Goal: Task Accomplishment & Management: Use online tool/utility

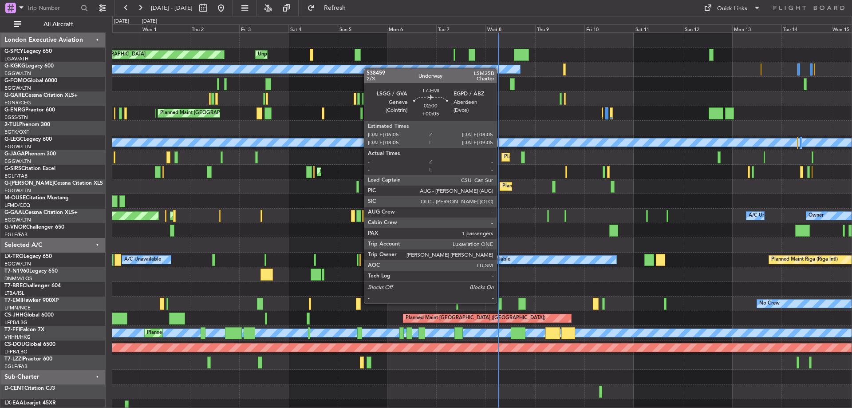
click at [501, 302] on div at bounding box center [500, 304] width 4 height 12
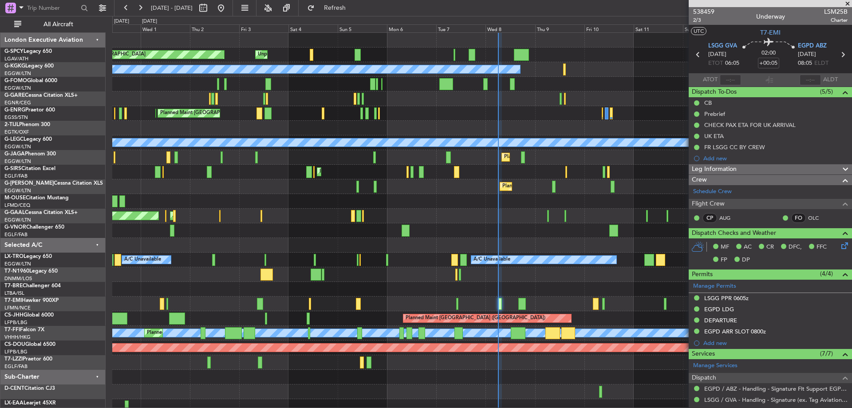
click at [184, 164] on div "Planned Maint Bremen Unplanned Maint Bremen A/C Unavailable Istanbul (Ataturk) …" at bounding box center [481, 223] width 739 height 381
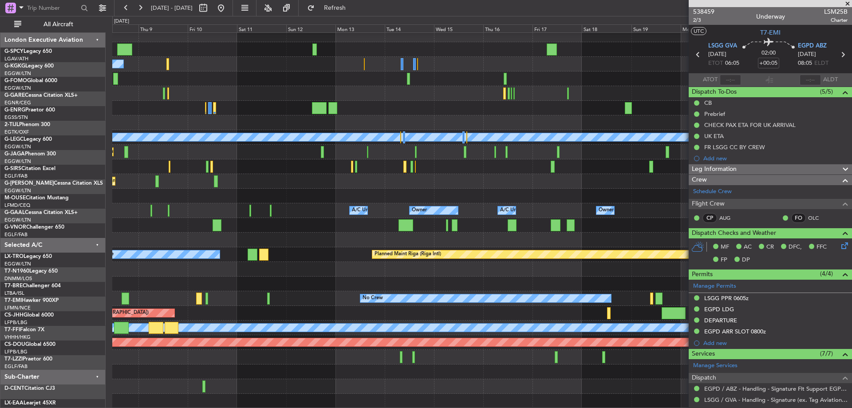
scroll to position [5, 0]
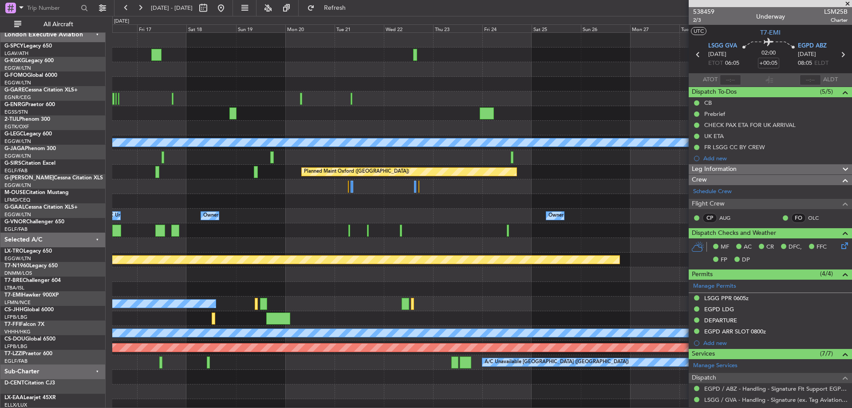
click at [62, 245] on div "A/C Unavailable London (Luton) Planned Maint Oxford (Kidlington) Owner A/C Unav…" at bounding box center [426, 212] width 852 height 392
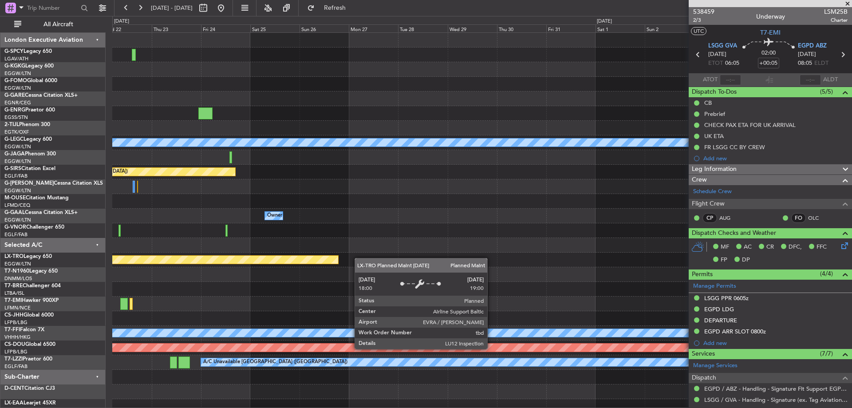
click at [105, 256] on div "A/C Unavailable London (Luton) Planned Maint Oxford (Kidlington) Owner Owner Pl…" at bounding box center [426, 212] width 852 height 392
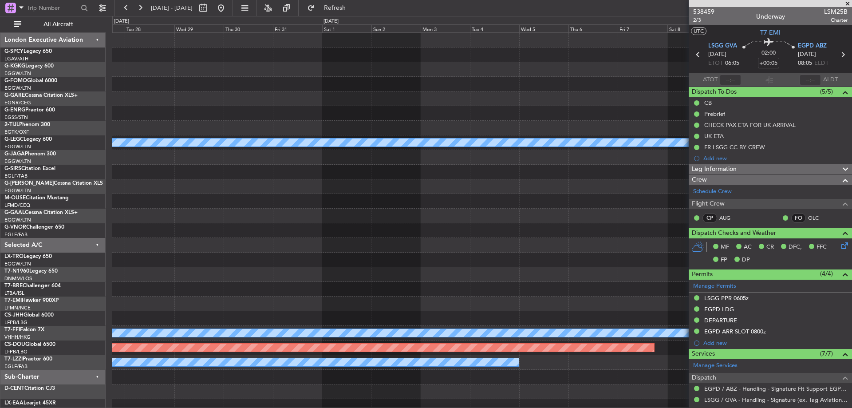
click at [160, 253] on div "A/C Unavailable London (Luton) Planned Maint Oxford (Kidlington) Owner Planned …" at bounding box center [481, 223] width 739 height 381
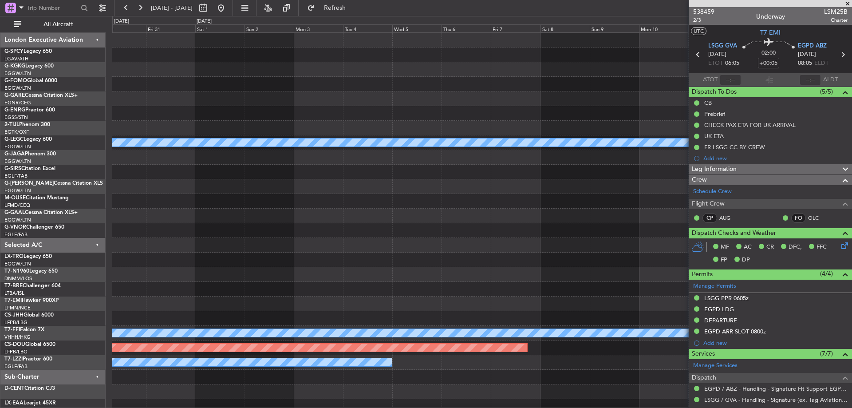
click at [267, 253] on div "A/C Unavailable London (Luton) Planned Maint Riga (Riga Intl) Planned Maint Gen…" at bounding box center [481, 223] width 739 height 381
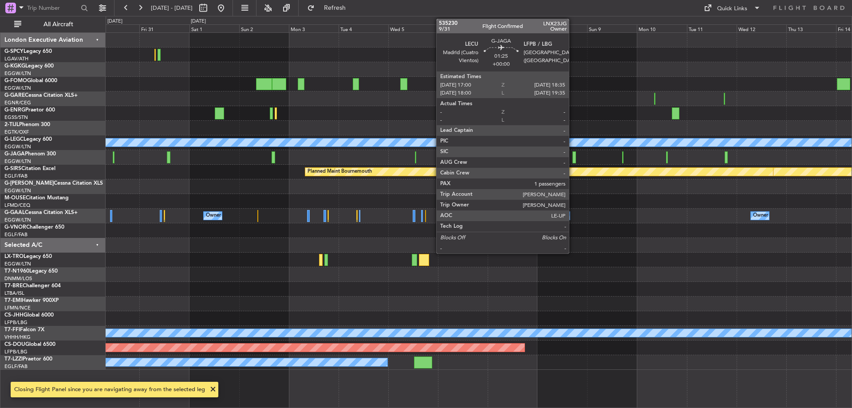
click at [573, 158] on div at bounding box center [575, 157] width 4 height 12
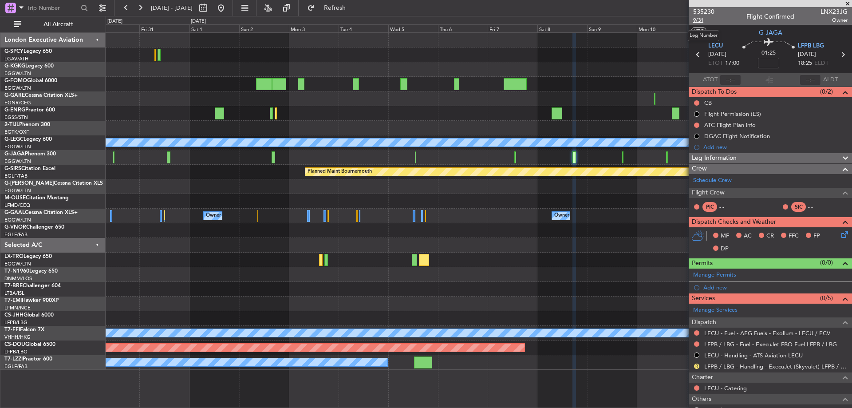
click at [703, 18] on span "9/31" at bounding box center [703, 20] width 21 height 8
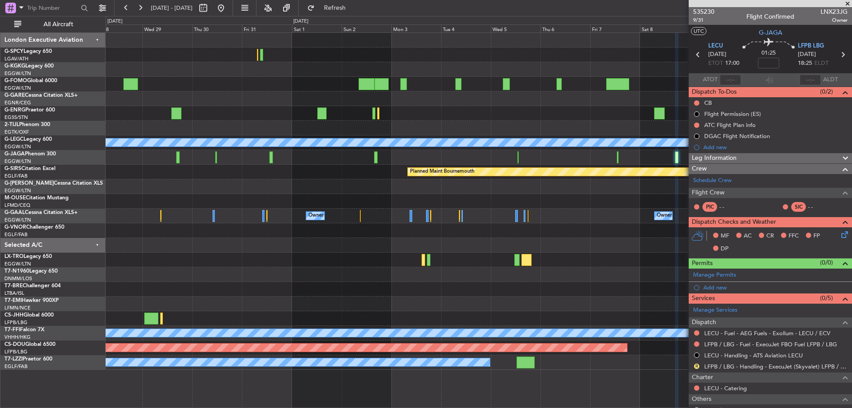
click at [449, 247] on div "A/C Unavailable London (Luton) Planned Maint Bournemouth Planned Maint Bournemo…" at bounding box center [479, 201] width 746 height 337
click at [228, 9] on button at bounding box center [221, 8] width 14 height 14
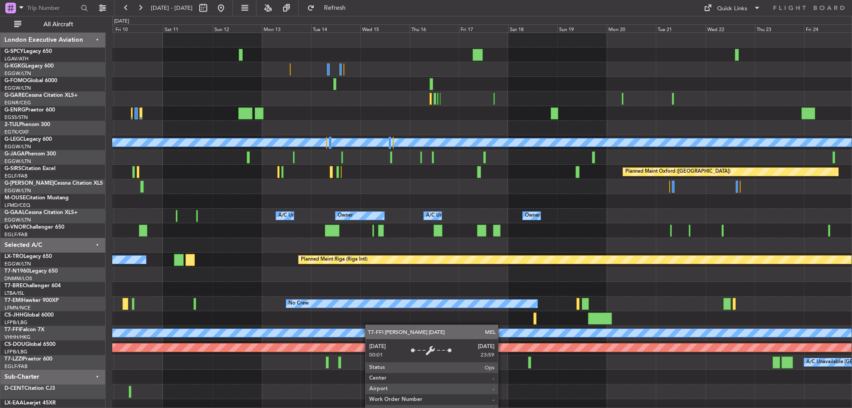
click at [238, 352] on div "A/C Unavailable Istanbul (Ataturk) A/C Unavailable London (Luton) Planned Maint…" at bounding box center [481, 223] width 739 height 381
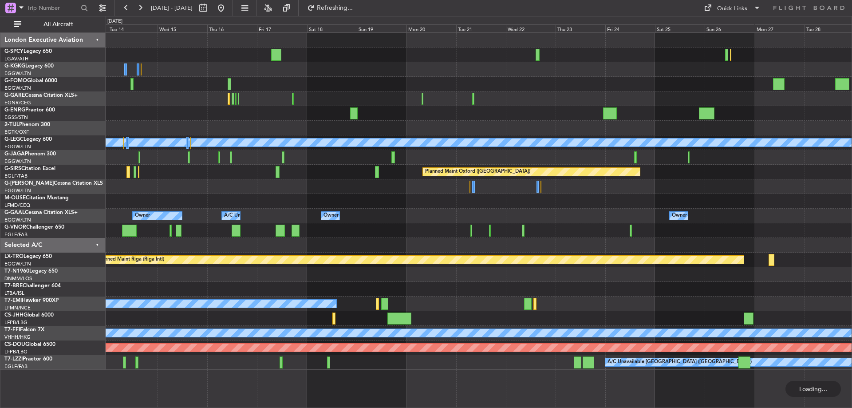
click at [411, 335] on div "A/C Unavailable London (Luton) Planned Maint Oxford (Kidlington) Owner Owner A/…" at bounding box center [479, 201] width 746 height 337
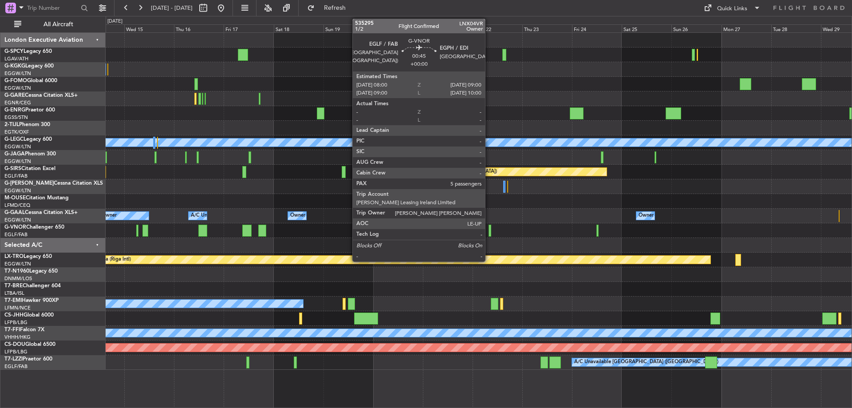
click at [489, 230] on div at bounding box center [490, 231] width 2 height 12
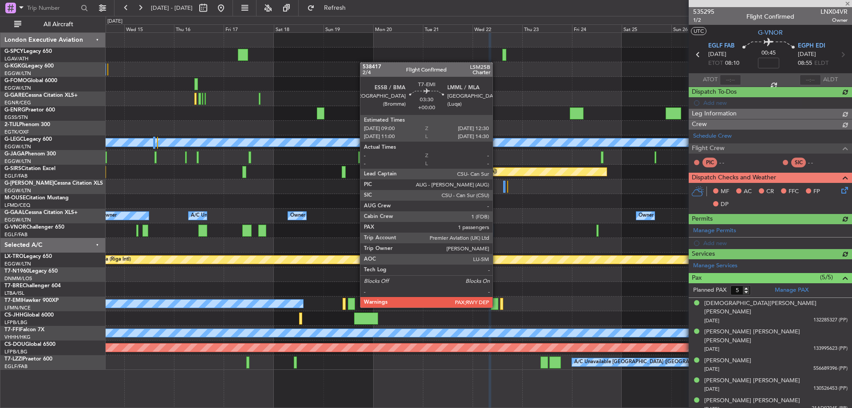
click at [497, 307] on div at bounding box center [495, 304] width 8 height 12
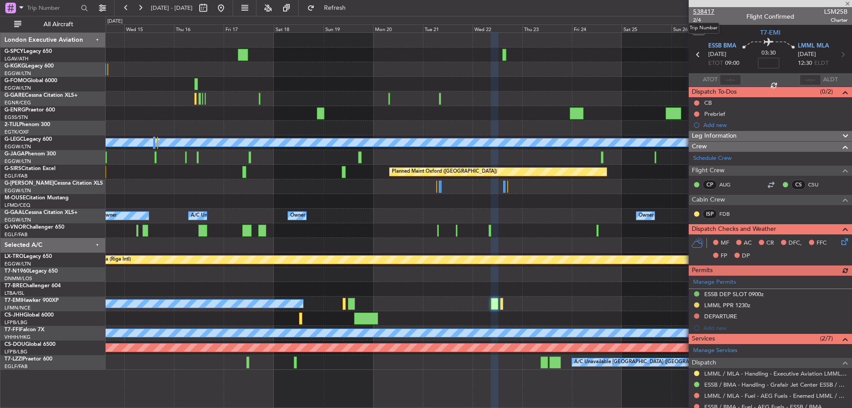
click at [708, 8] on span "538417" at bounding box center [703, 11] width 21 height 9
click at [228, 3] on button at bounding box center [221, 8] width 14 height 14
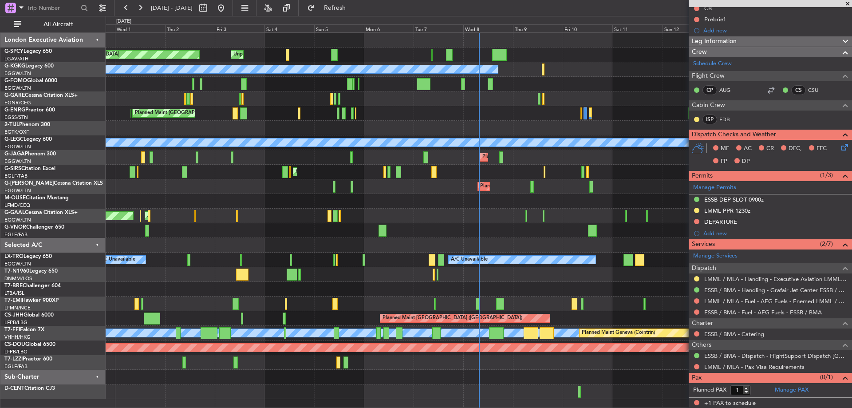
scroll to position [95, 0]
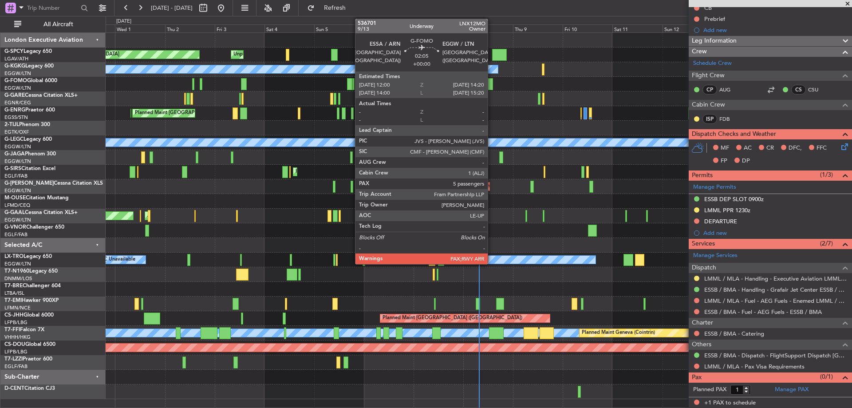
click at [492, 83] on div at bounding box center [490, 84] width 5 height 12
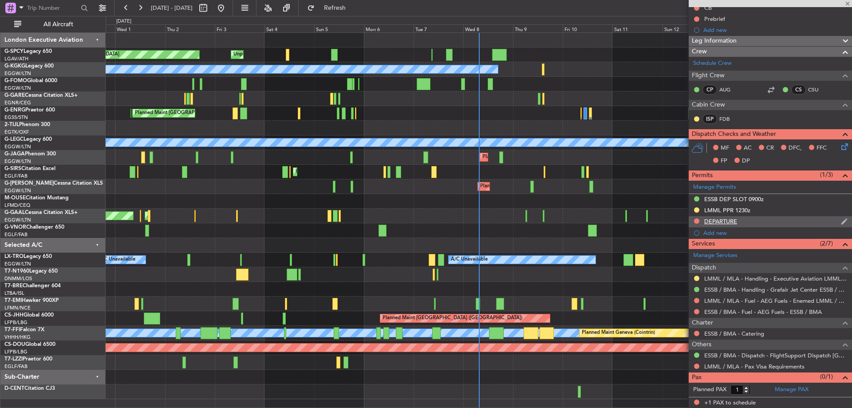
type input "5"
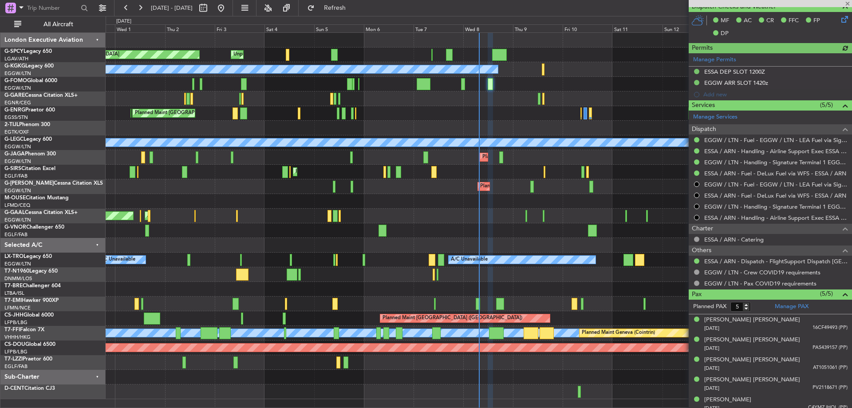
scroll to position [239, 0]
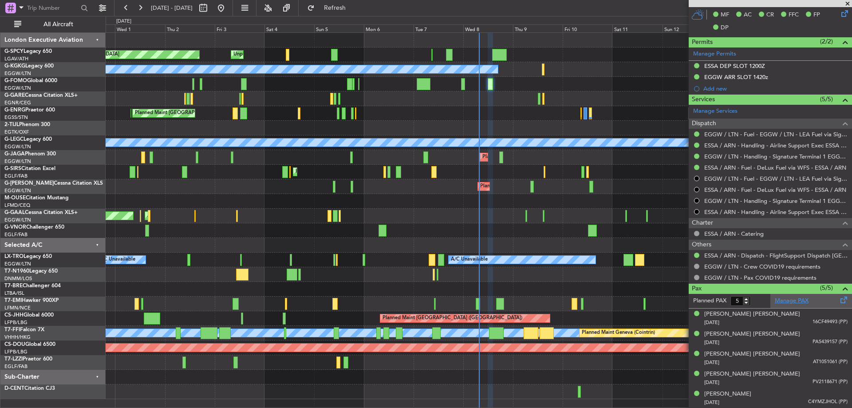
click at [798, 301] on link "Manage PAX" at bounding box center [792, 300] width 34 height 9
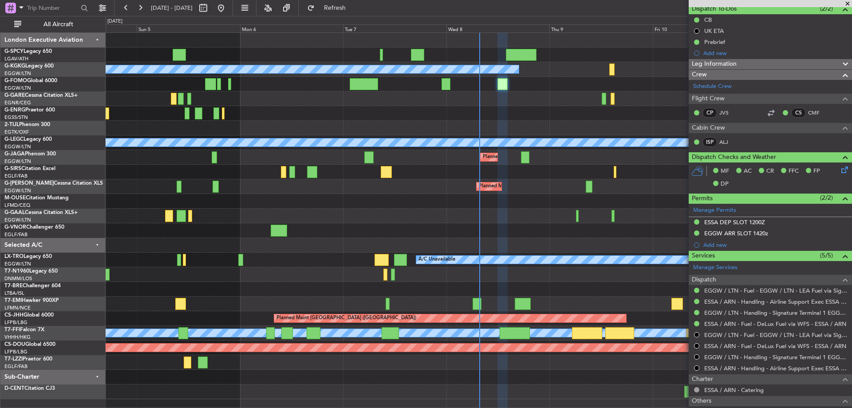
scroll to position [1, 0]
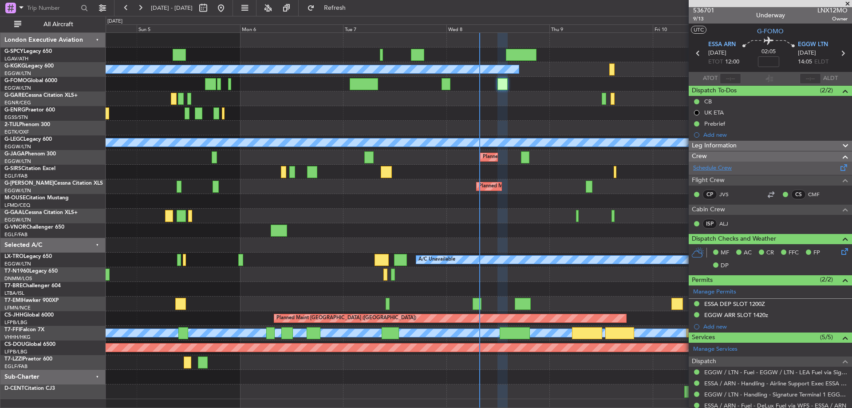
click at [727, 168] on link "Schedule Crew" at bounding box center [712, 168] width 39 height 9
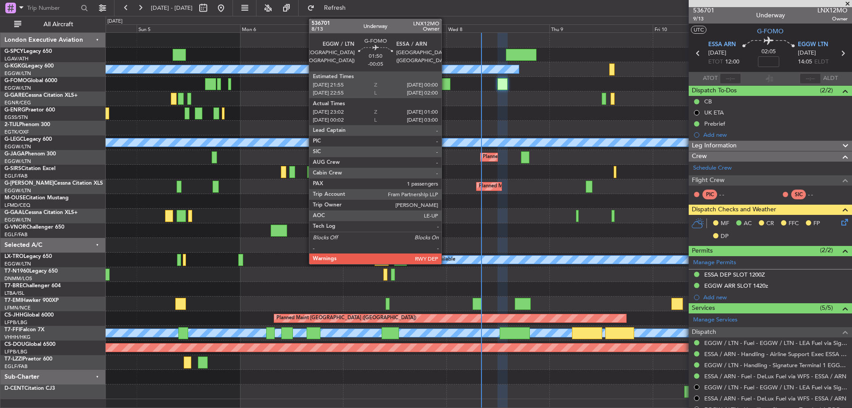
click at [446, 81] on div at bounding box center [446, 84] width 9 height 12
type input "-00:05"
type input "23:02"
type input "00:45"
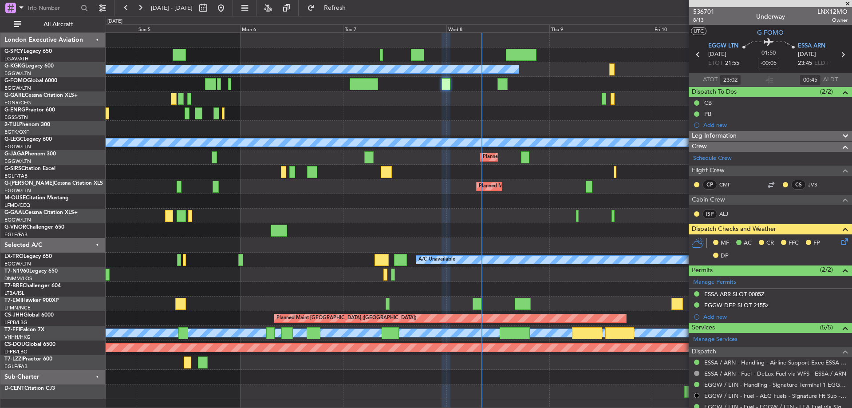
click at [847, 2] on span at bounding box center [847, 4] width 9 height 8
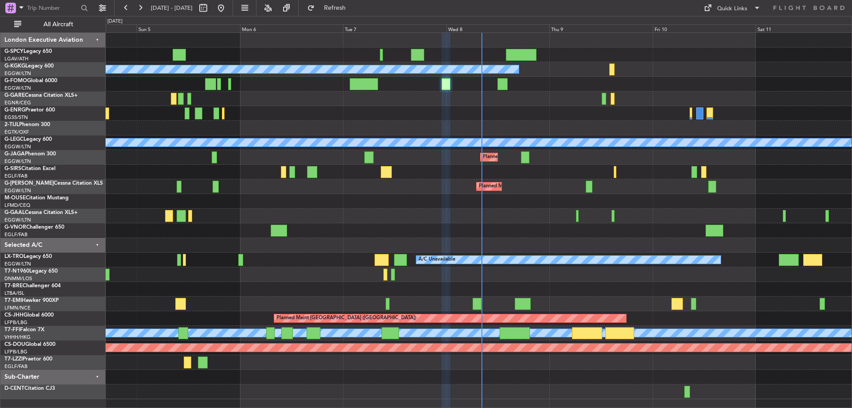
type input "0"
click at [348, 12] on button "Refresh" at bounding box center [329, 8] width 53 height 14
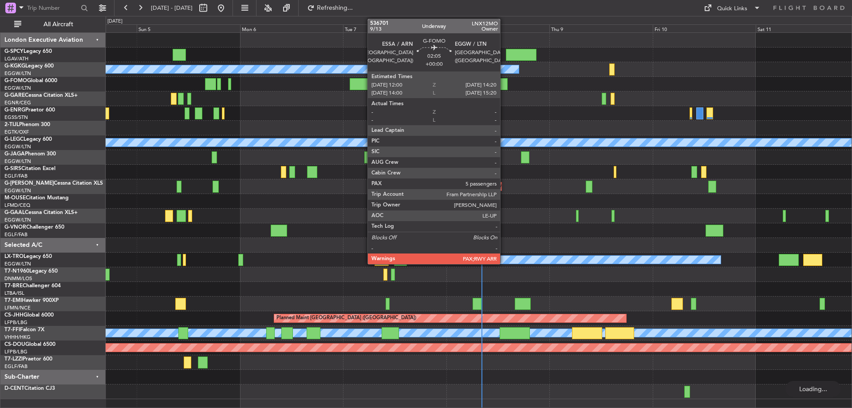
click at [504, 87] on div at bounding box center [503, 84] width 10 height 12
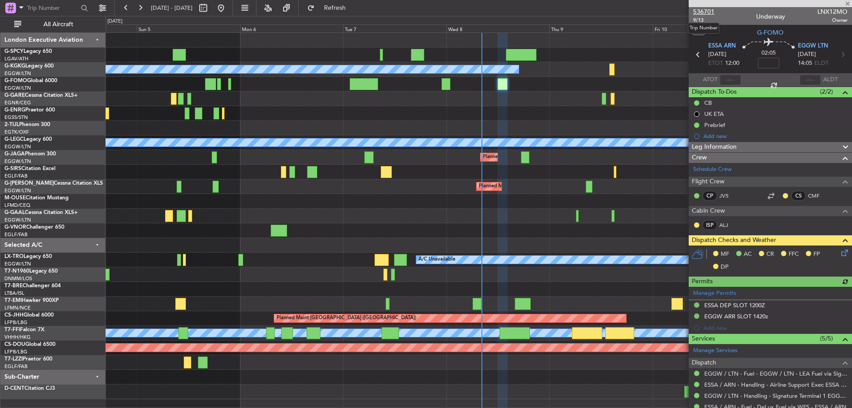
click at [699, 12] on span "536701" at bounding box center [703, 11] width 21 height 9
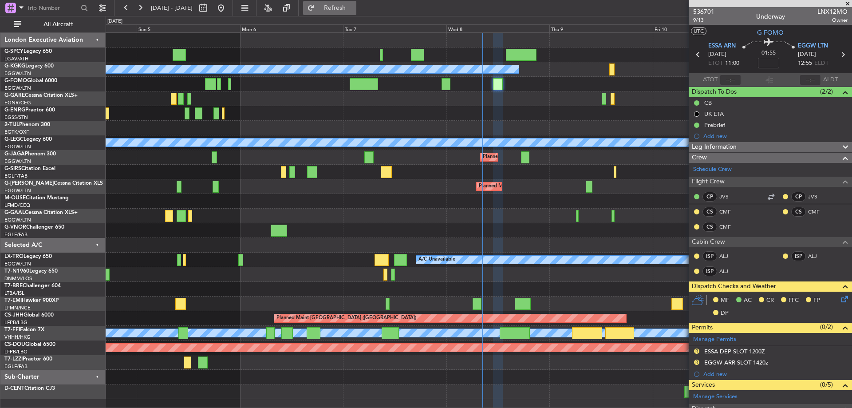
click at [356, 13] on button "Refresh" at bounding box center [329, 8] width 53 height 14
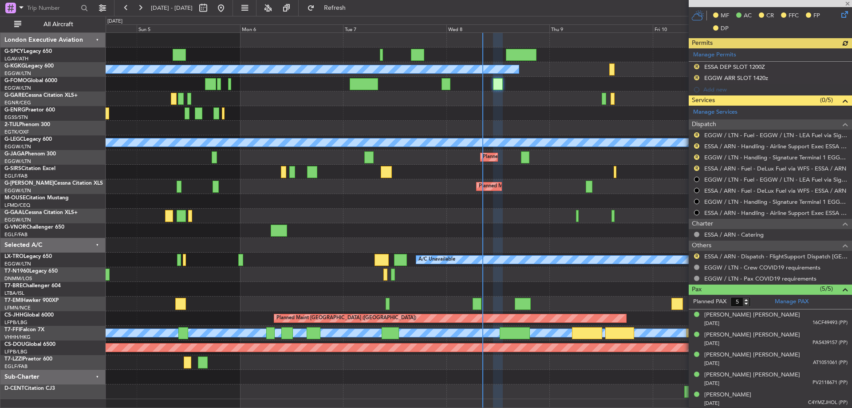
scroll to position [285, 0]
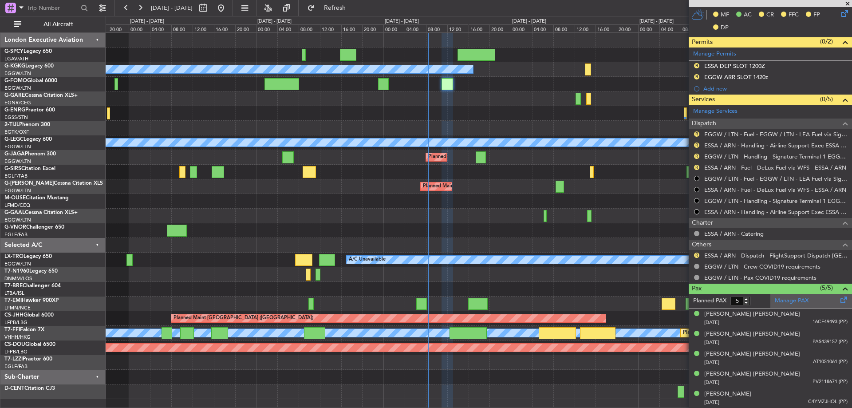
click at [802, 300] on link "Manage PAX" at bounding box center [792, 300] width 34 height 9
click at [354, 10] on span "Refresh" at bounding box center [334, 8] width 37 height 6
click at [764, 254] on link "ESSA / ARN - Dispatch - FlightSupport Dispatch [GEOGRAPHIC_DATA]" at bounding box center [775, 256] width 143 height 8
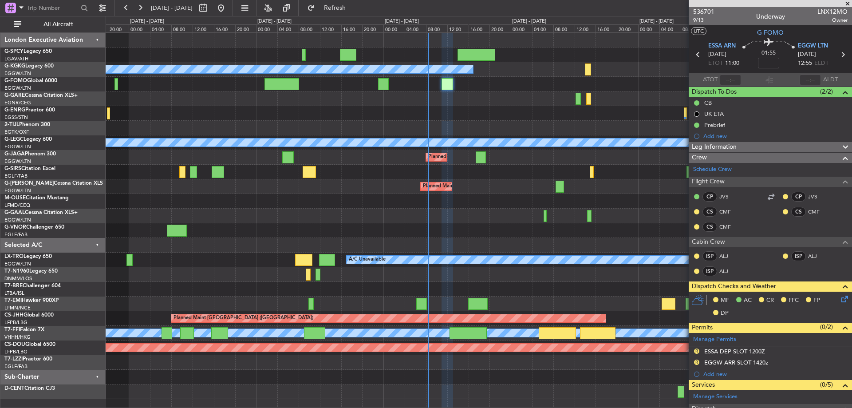
scroll to position [285, 0]
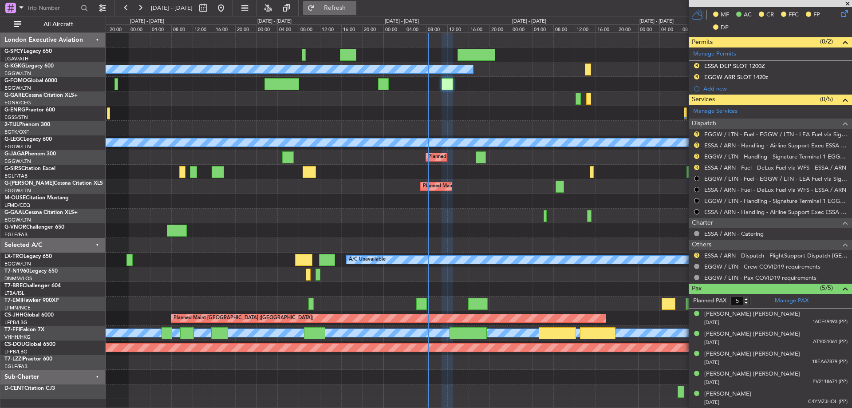
click at [354, 9] on span "Refresh" at bounding box center [334, 8] width 37 height 6
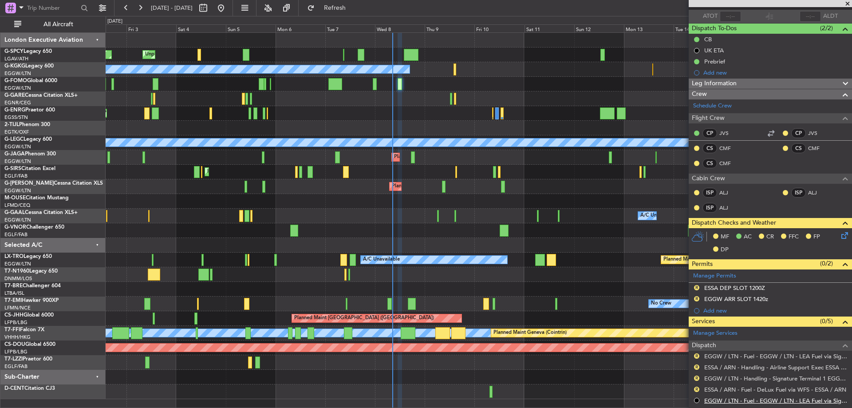
scroll to position [0, 0]
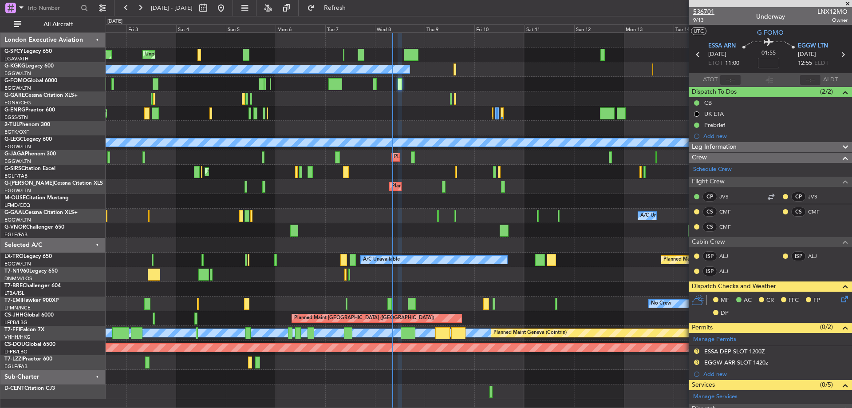
click at [709, 12] on span "536701" at bounding box center [703, 11] width 21 height 9
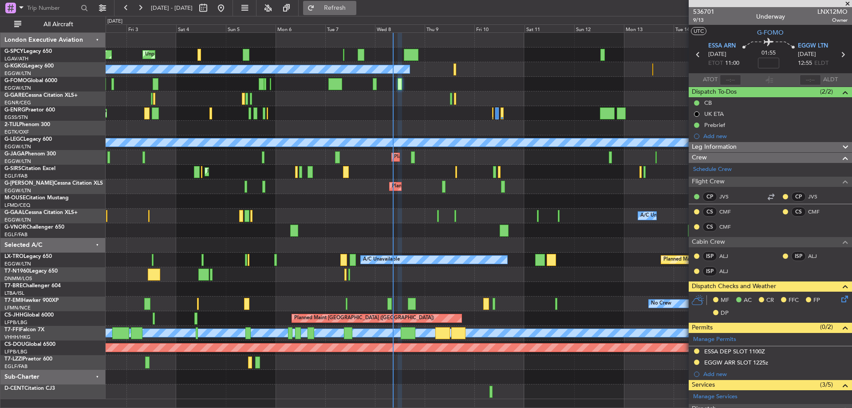
click at [354, 7] on span "Refresh" at bounding box center [334, 8] width 37 height 6
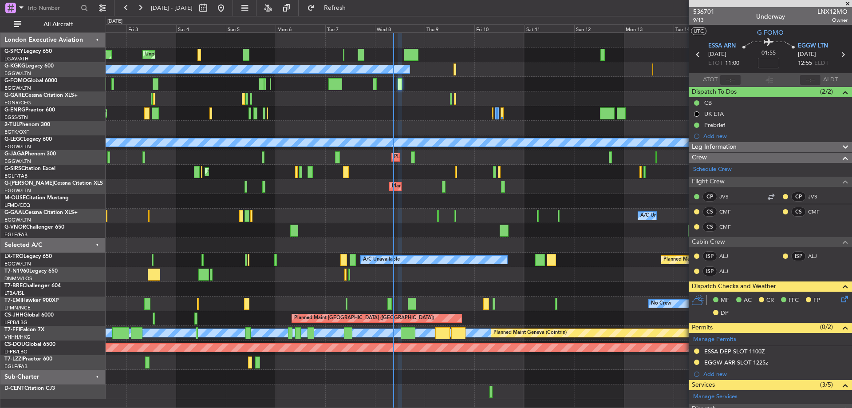
click at [194, 192] on div "Planned Maint Bremen Unplanned Maint Bremen A/C Unavailable Istanbul (Ataturk) …" at bounding box center [479, 216] width 746 height 366
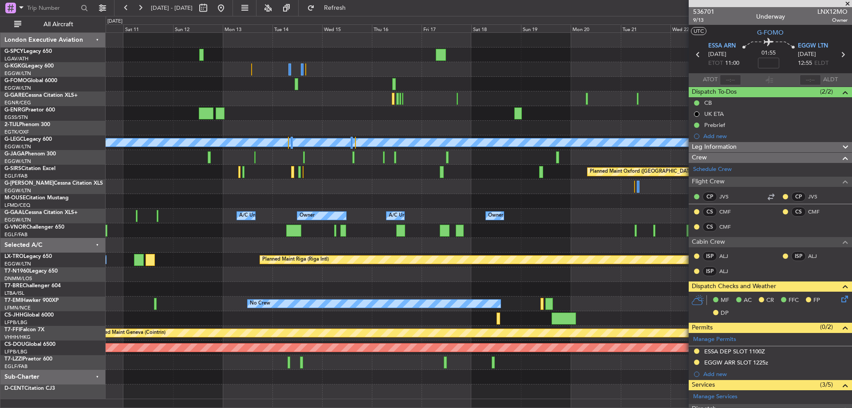
click at [219, 203] on div "A/C Unavailable Istanbul (Ataturk) A/C Unavailable London (Luton) Planned Maint…" at bounding box center [479, 216] width 746 height 366
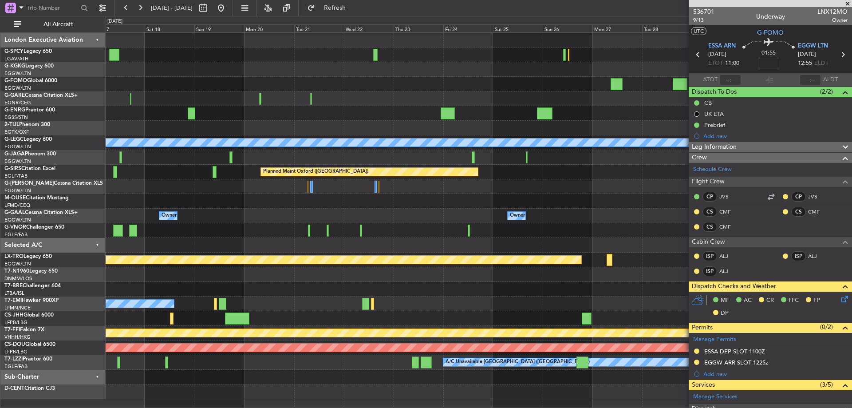
click at [173, 189] on div at bounding box center [479, 186] width 746 height 15
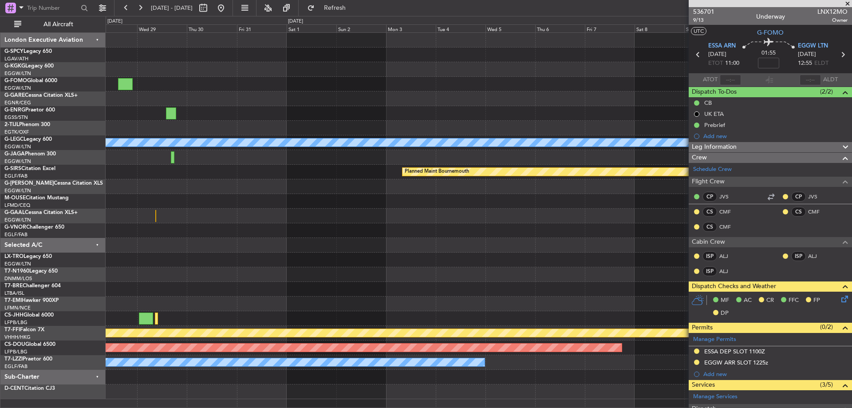
click at [306, 192] on div at bounding box center [479, 186] width 746 height 15
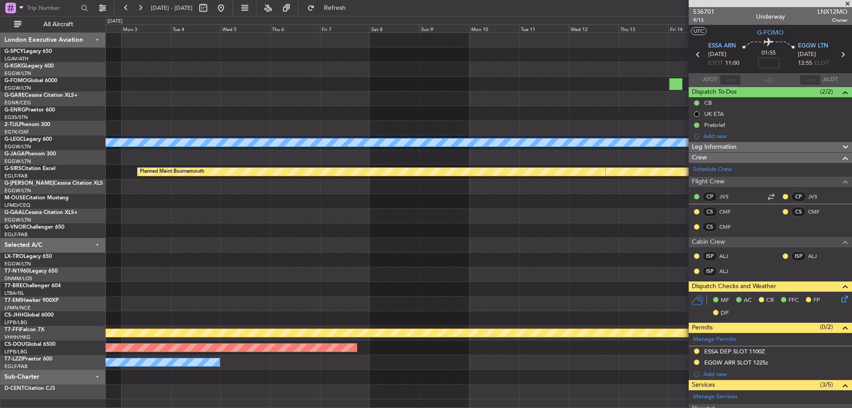
click at [237, 226] on div "A/C Unavailable London (Luton) Planned Maint Bournemouth Planned Maint Bournemo…" at bounding box center [479, 216] width 746 height 366
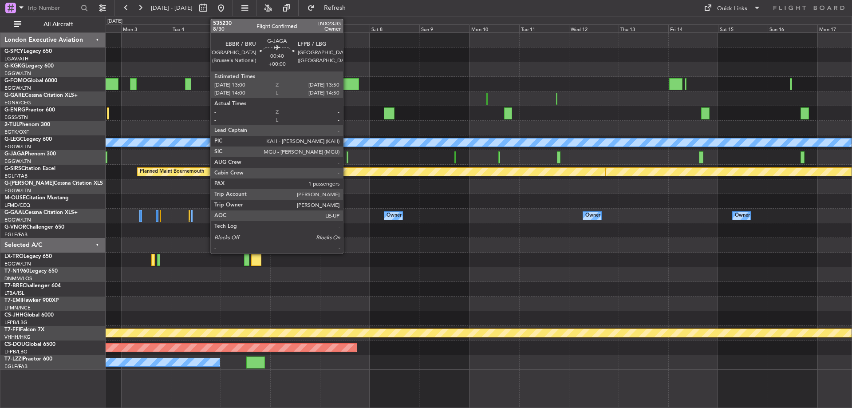
click at [347, 160] on div at bounding box center [348, 157] width 2 height 12
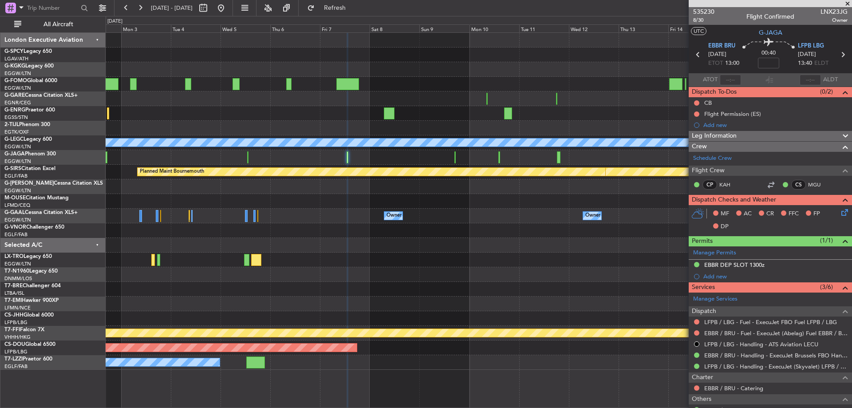
click at [849, 0] on span at bounding box center [847, 4] width 9 height 8
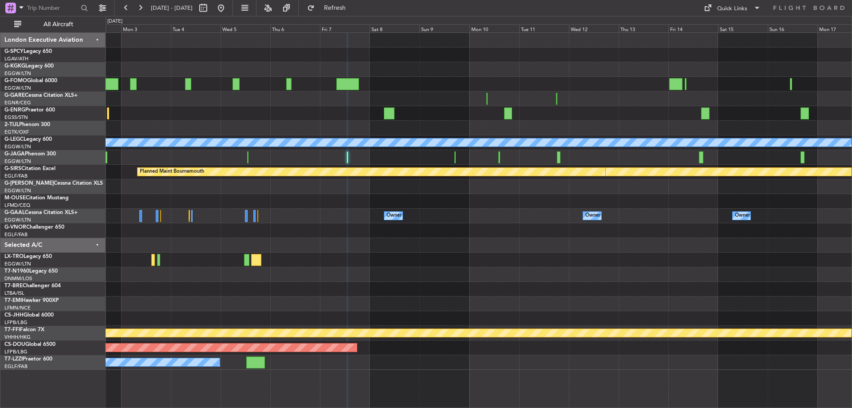
type input "0"
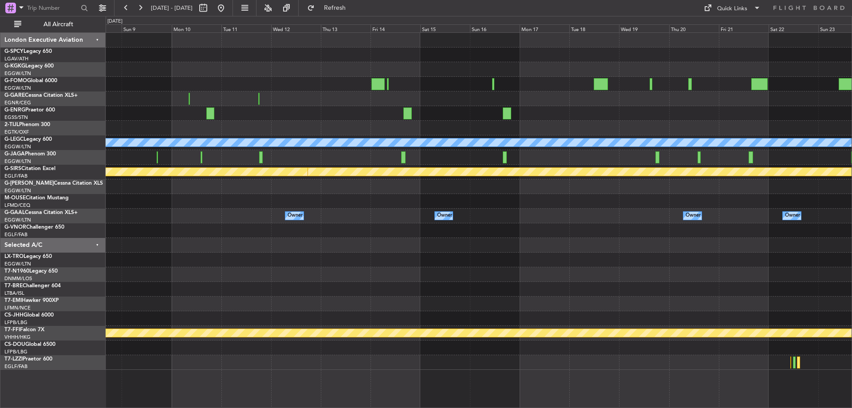
click at [322, 92] on div "A/C Unavailable London (Luton) Planned Maint Bournemouth Planned Maint Bournemo…" at bounding box center [479, 201] width 746 height 337
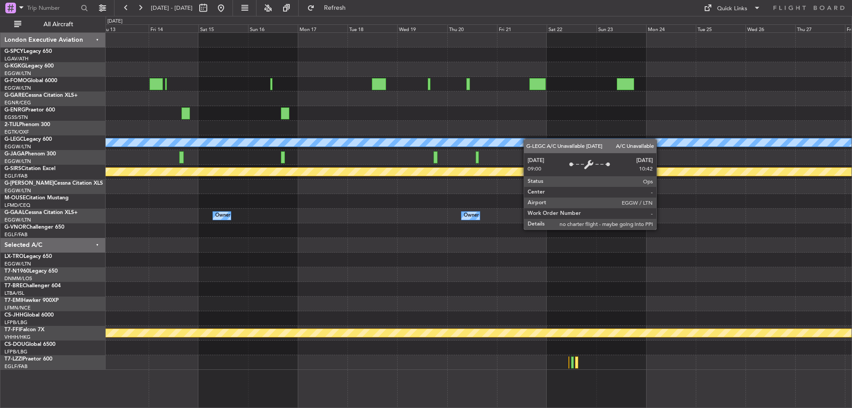
click at [492, 142] on div "A/C Unavailable London (Luton) Planned Maint Bournemouth Planned Maint Bournemo…" at bounding box center [479, 201] width 746 height 337
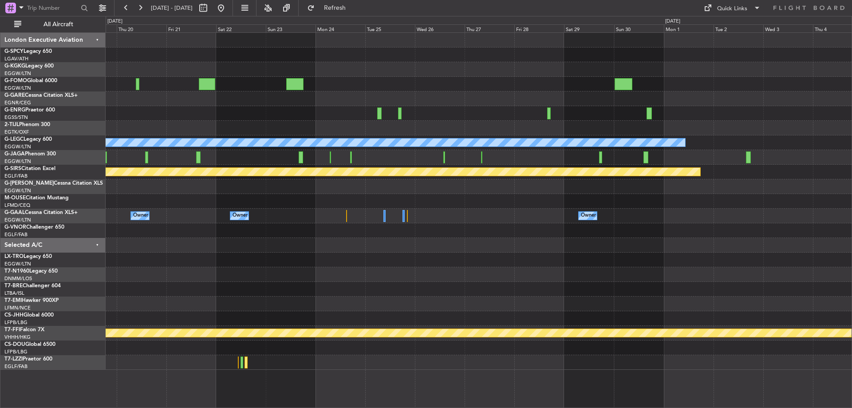
click at [303, 130] on div "A/C Unavailable London (Luton) Planned Maint Bournemouth Owner Owner Owner MEL …" at bounding box center [479, 201] width 746 height 337
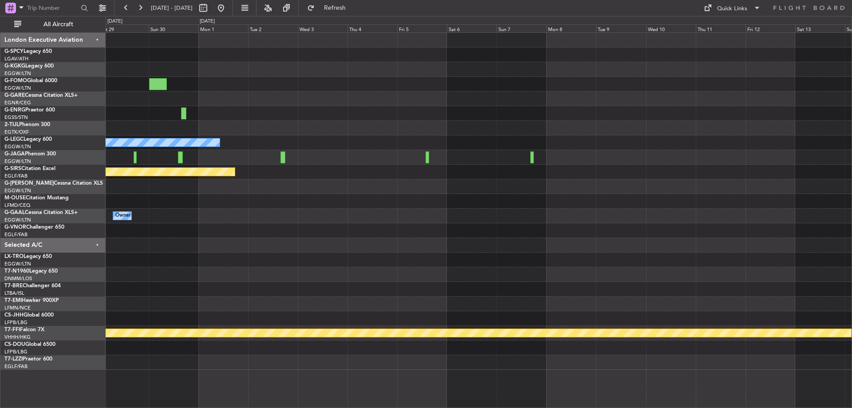
click at [250, 196] on div "A/C Unavailable London (Luton) Planned Maint Bournemouth Owner MEL MEL Planned …" at bounding box center [479, 201] width 746 height 337
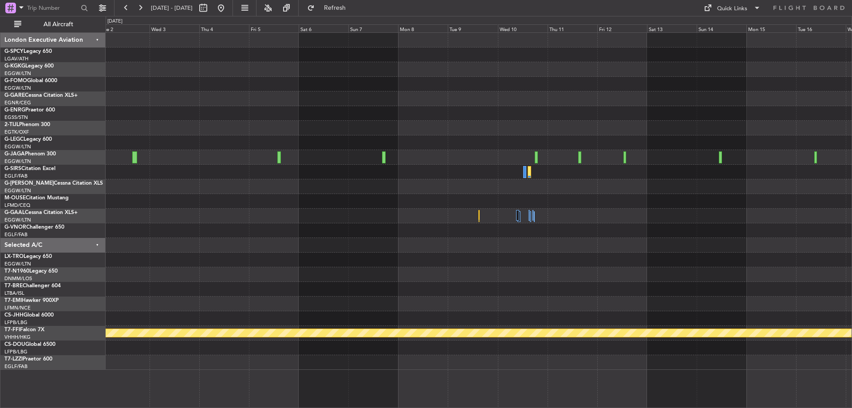
click at [742, 126] on div at bounding box center [479, 128] width 746 height 15
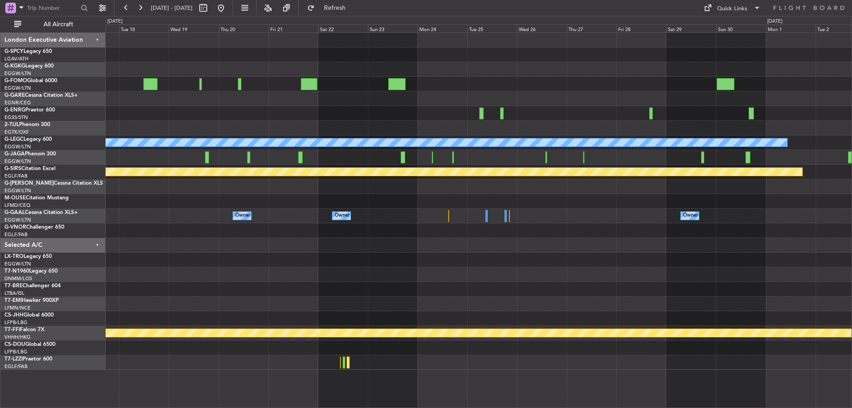
click at [843, 133] on div at bounding box center [479, 128] width 746 height 15
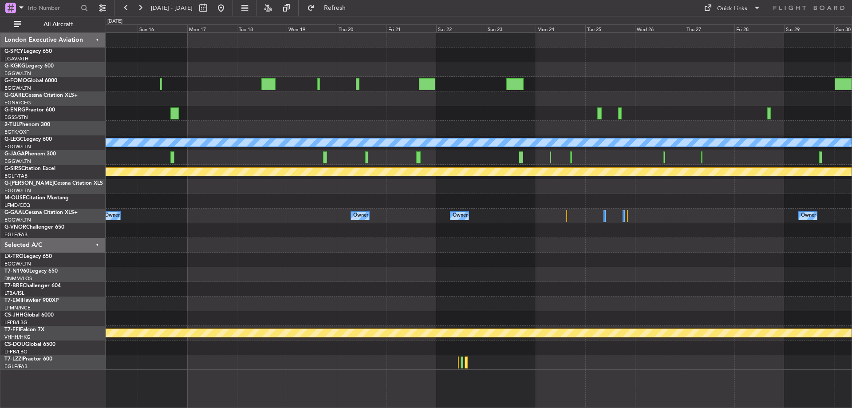
click at [852, 137] on div "A/C Unavailable London (Luton) Planned Maint Bournemouth Planned Maint Bournemo…" at bounding box center [426, 212] width 852 height 392
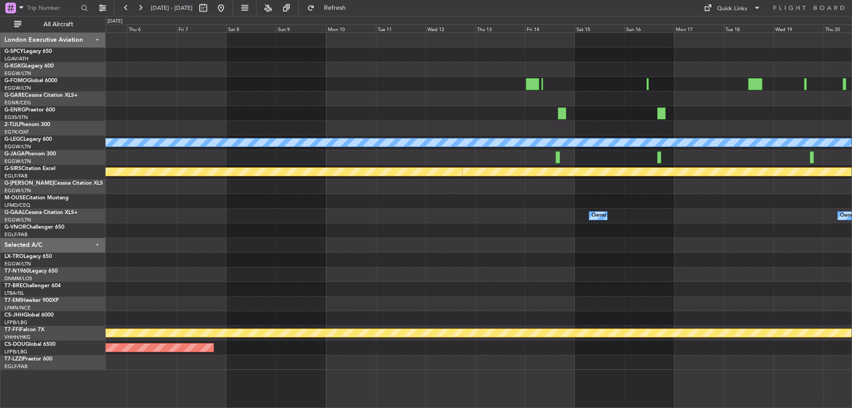
click at [852, 176] on div "A/C Unavailable London (Luton) Planned Maint Bournemouth Planned Maint Bournemo…" at bounding box center [426, 212] width 852 height 392
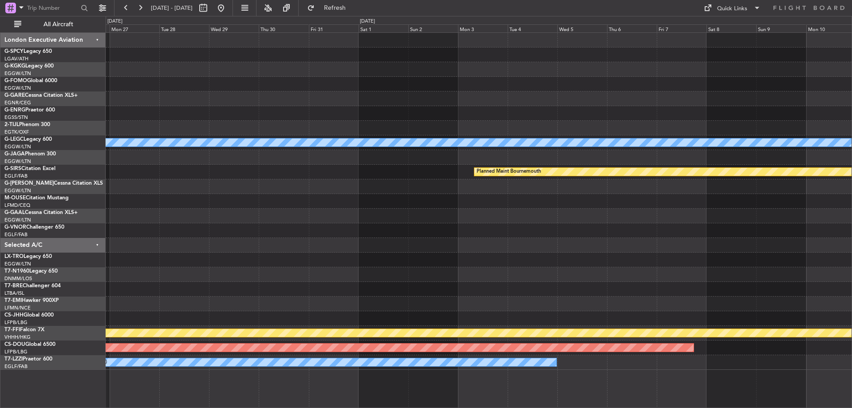
click at [549, 128] on div at bounding box center [479, 128] width 746 height 15
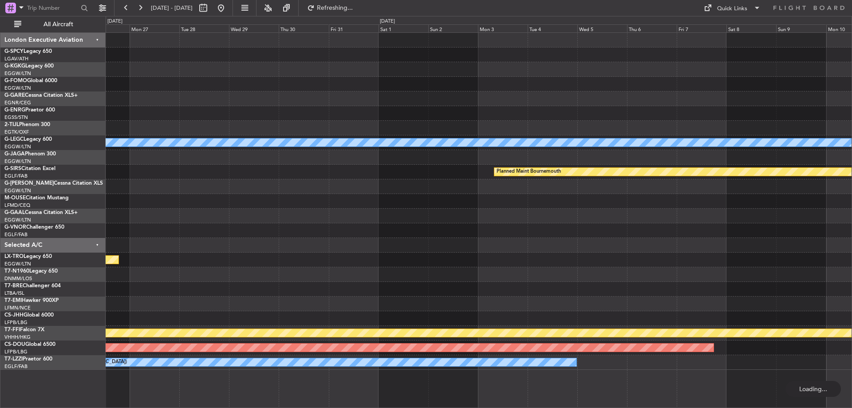
click at [765, 115] on div at bounding box center [479, 113] width 746 height 15
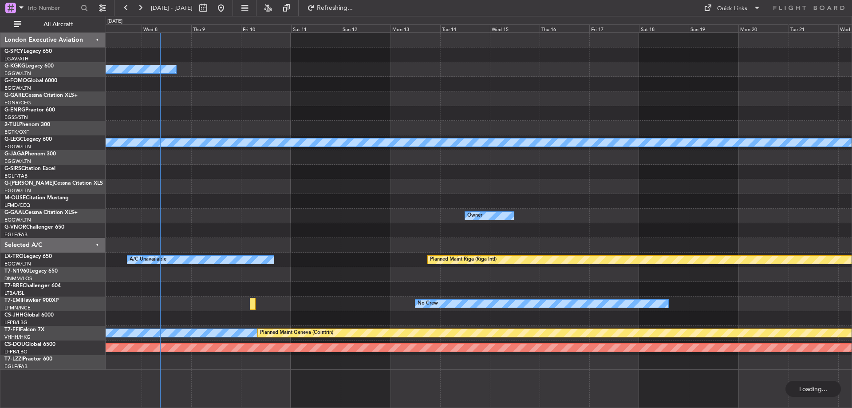
click at [852, 144] on div "A/C Unavailable Istanbul (Ataturk) A/C Unavailable London (Luton) Owner Planned…" at bounding box center [426, 212] width 852 height 392
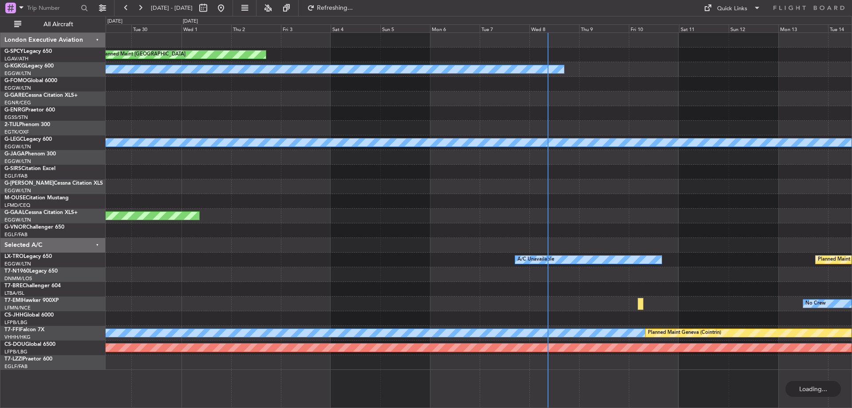
click at [835, 133] on div "Planned Maint Bremen A/C Unavailable Istanbul (Ataturk) Unplanned Maint London …" at bounding box center [479, 201] width 746 height 337
click at [422, 151] on div "Planned Maint Bremen A/C Unavailable Istanbul (Ataturk) Unplanned Maint London …" at bounding box center [479, 201] width 746 height 337
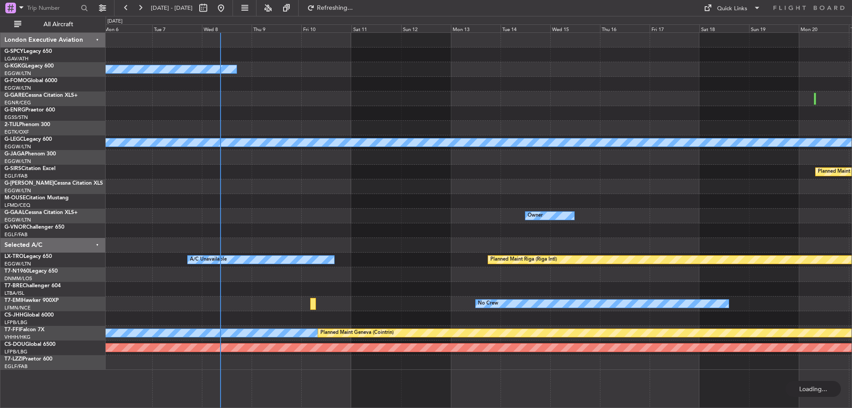
click at [281, 95] on div at bounding box center [479, 98] width 746 height 15
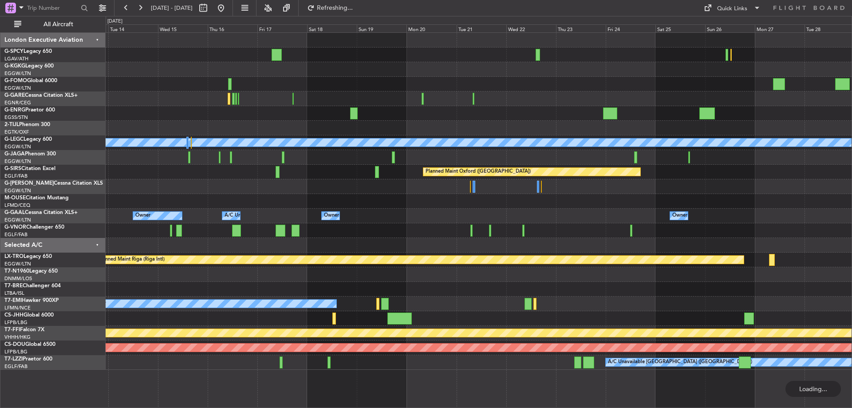
click at [369, 124] on div "A/C Unavailable London (Luton) Planned Maint Oxford (Kidlington) Owner Owner Ow…" at bounding box center [479, 201] width 746 height 337
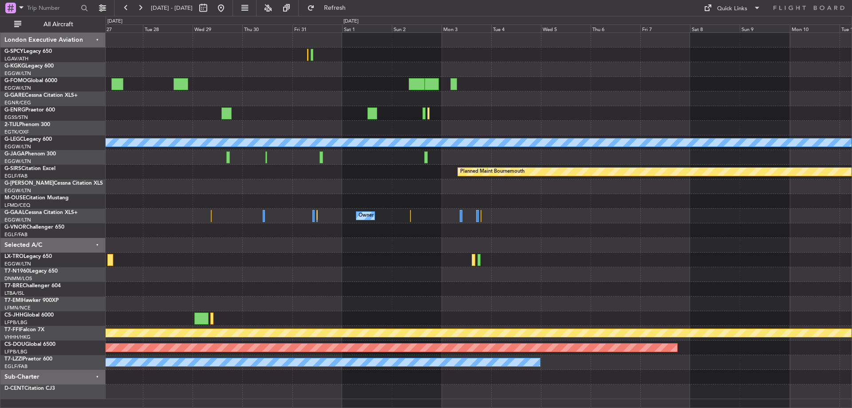
click at [293, 124] on div "A/C Unavailable London (Luton) Planned Maint Bournemouth Planned Maint Bournemo…" at bounding box center [479, 216] width 746 height 366
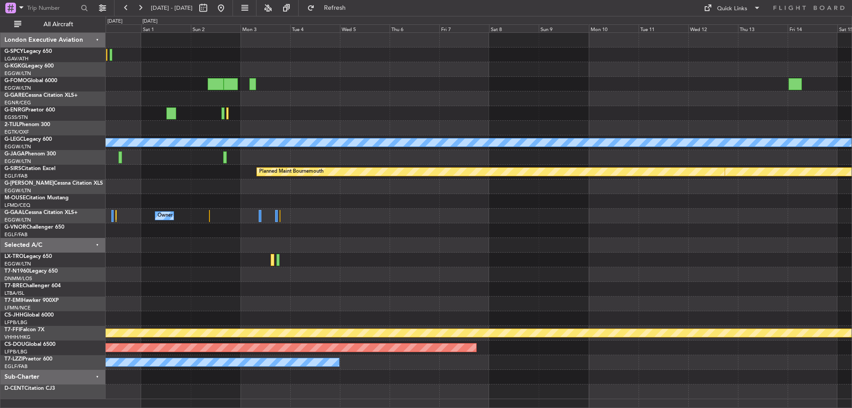
click at [281, 111] on div at bounding box center [479, 113] width 746 height 15
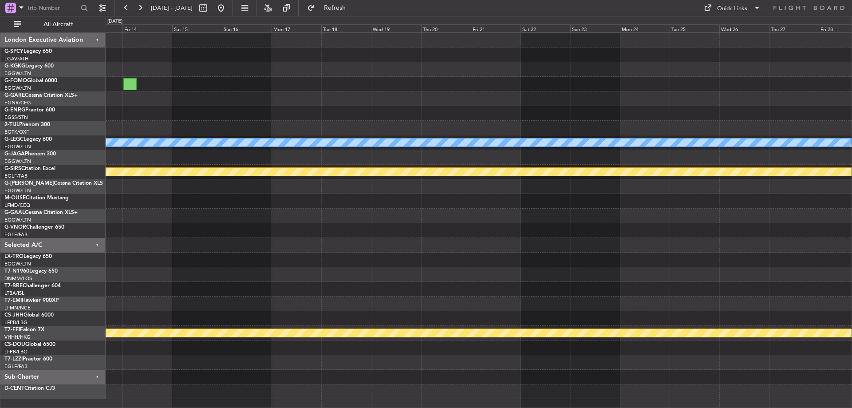
click at [232, 67] on div "A/C Unavailable London (Luton) Planned Maint Bournemouth Planned Maint Bournemo…" at bounding box center [479, 216] width 746 height 366
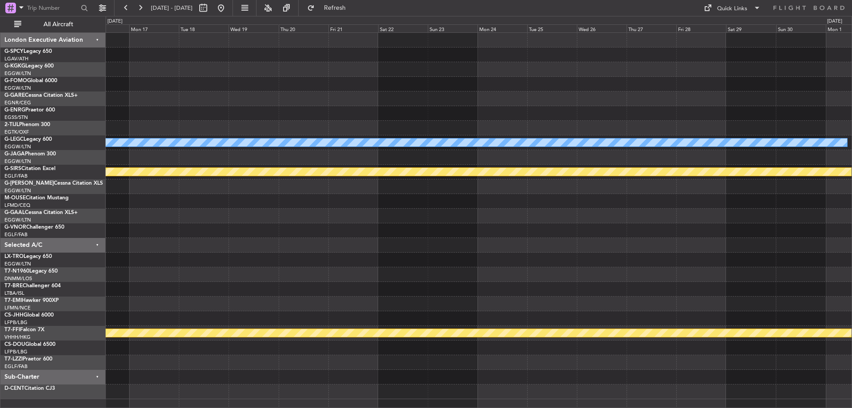
click at [492, 95] on div at bounding box center [479, 98] width 746 height 15
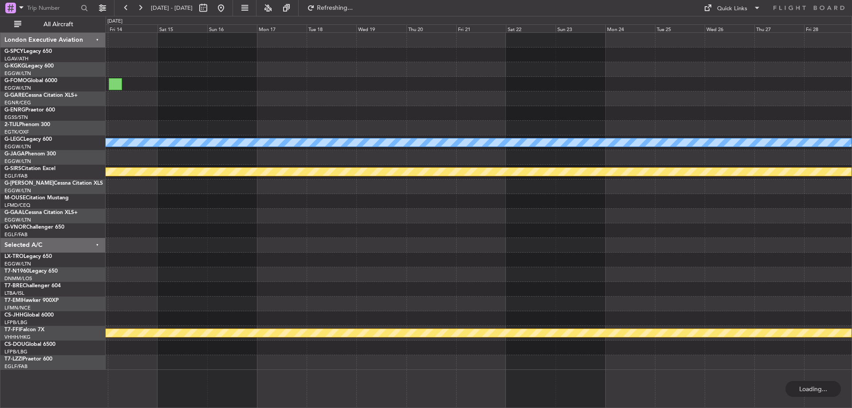
click at [701, 82] on div at bounding box center [479, 84] width 746 height 15
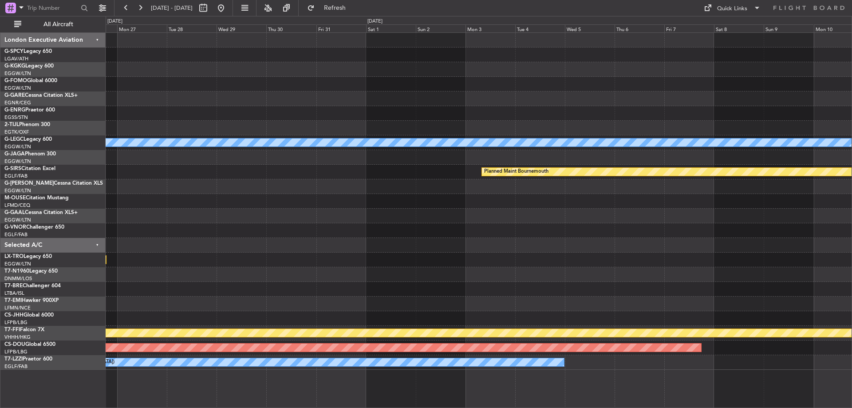
click at [545, 86] on div at bounding box center [479, 84] width 746 height 15
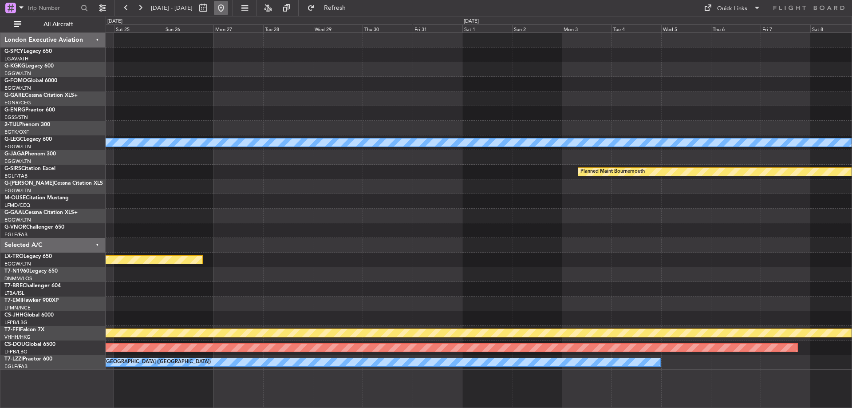
click at [228, 8] on button at bounding box center [221, 8] width 14 height 14
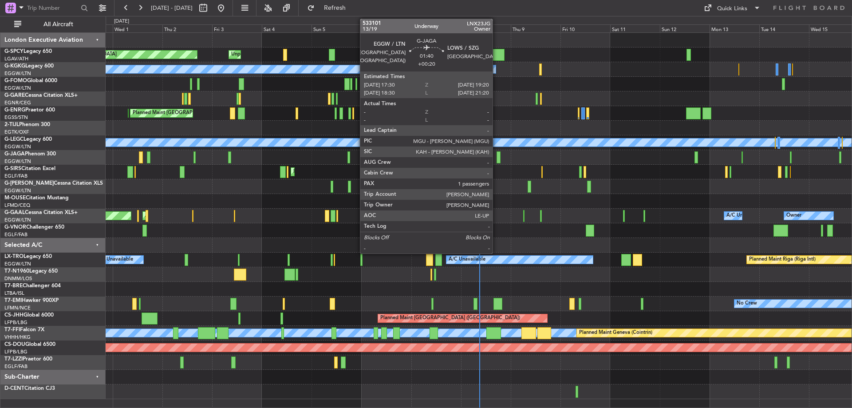
click at [497, 151] on div at bounding box center [499, 157] width 4 height 12
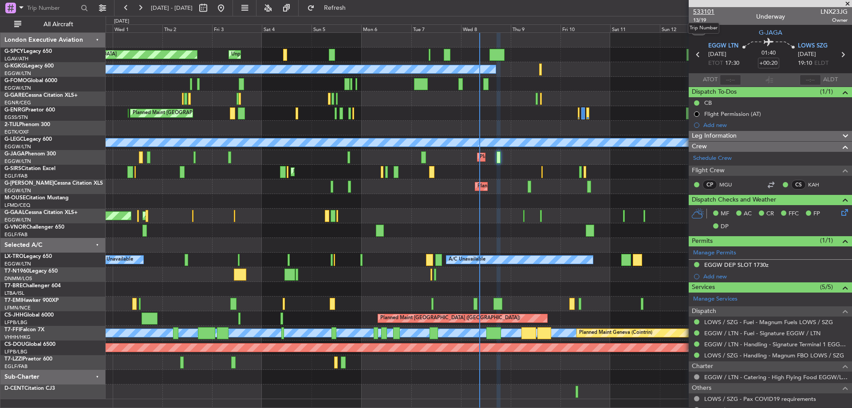
click at [701, 11] on span "533101" at bounding box center [703, 11] width 21 height 9
click at [798, 356] on link "LOWS / SZG - Handling - Magnum FBO LOWS / SZG" at bounding box center [774, 356] width 140 height 8
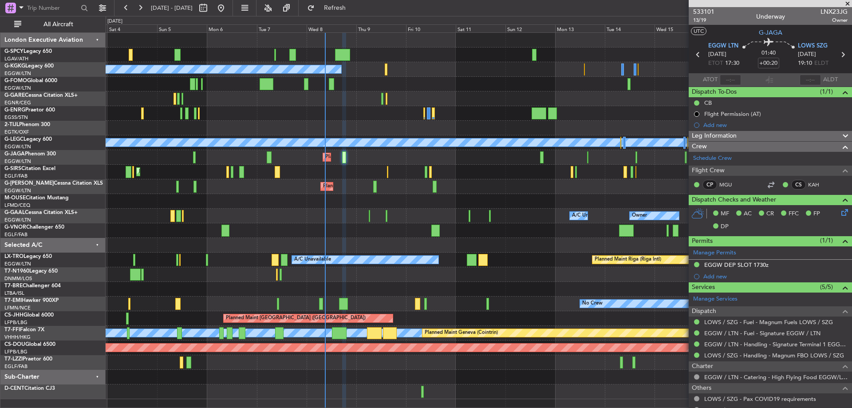
click at [464, 104] on div "Unplanned Maint Bremen Planned Maint Bremen A/C Unavailable Istanbul (Ataturk) …" at bounding box center [479, 216] width 746 height 366
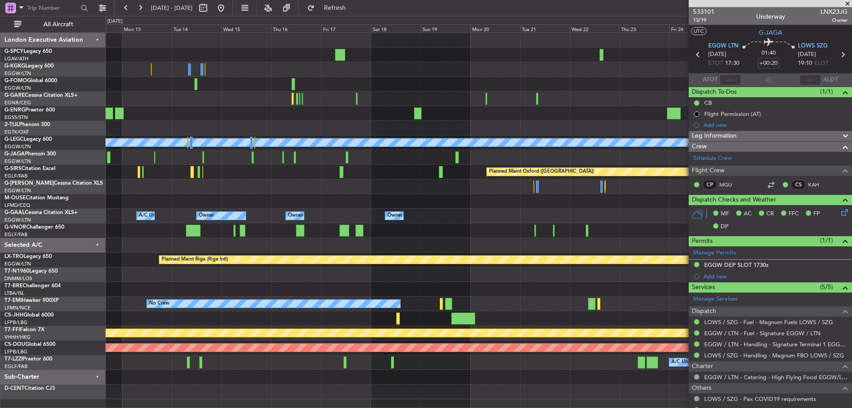
click at [9, 125] on div "A/C Unavailable London (Luton) Planned Maint Oxford (Kidlington) Owner A/C Unav…" at bounding box center [426, 212] width 852 height 392
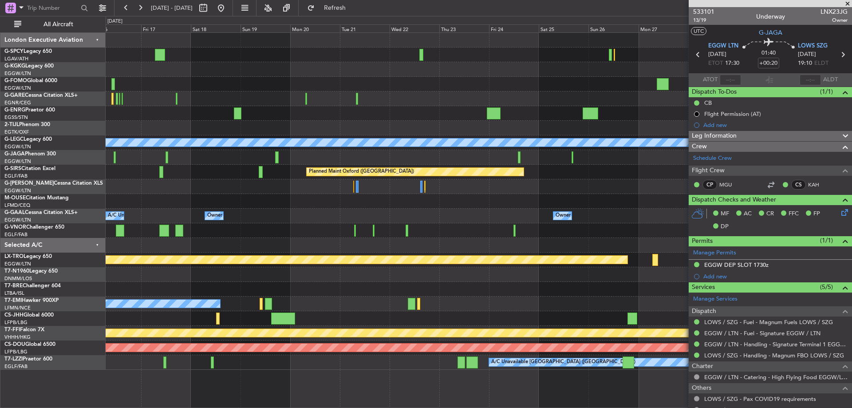
click at [294, 205] on div "A/C Unavailable London (Luton) Planned Maint Oxford (Kidlington) Planned Maint …" at bounding box center [479, 201] width 746 height 337
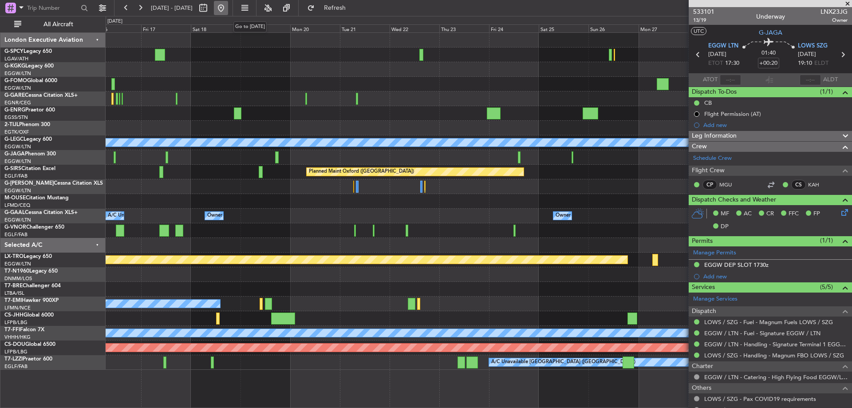
click at [248, 16] on mat-tooltip-component "Go to [DATE]" at bounding box center [250, 27] width 46 height 24
click at [228, 8] on button at bounding box center [221, 8] width 14 height 14
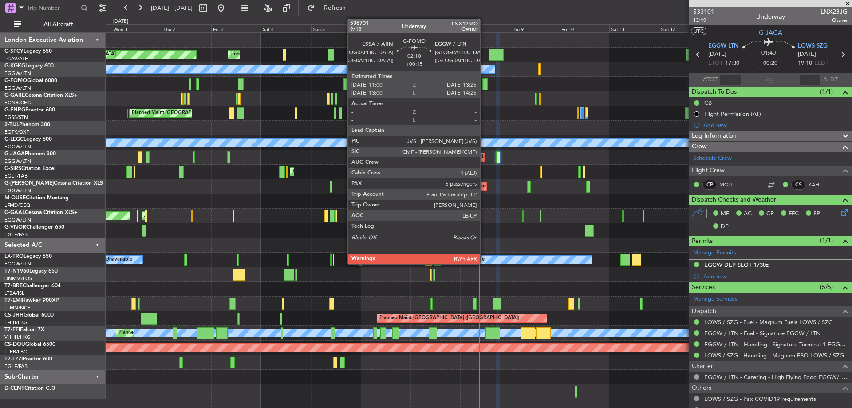
click at [484, 87] on div at bounding box center [484, 84] width 5 height 12
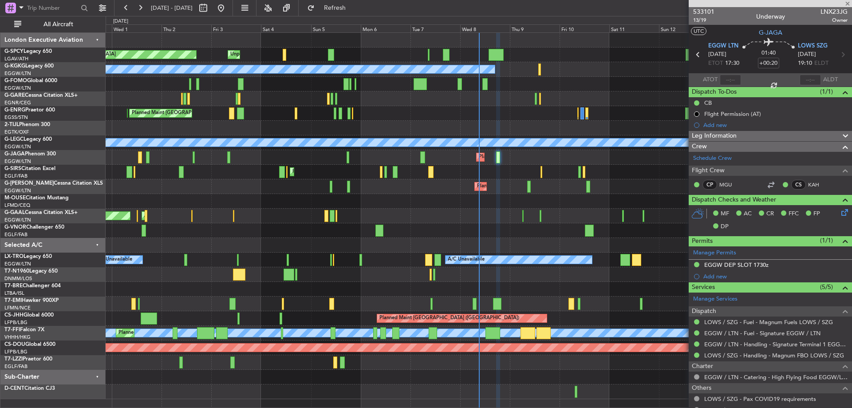
type input "+00:15"
type input "5"
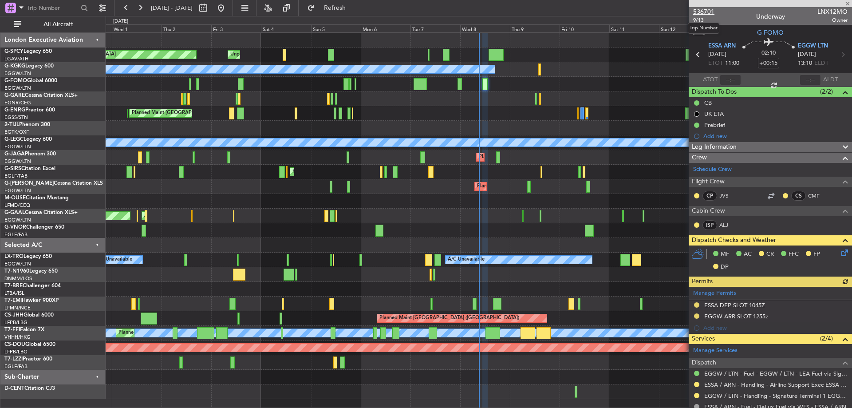
click at [705, 12] on span "536701" at bounding box center [703, 11] width 21 height 9
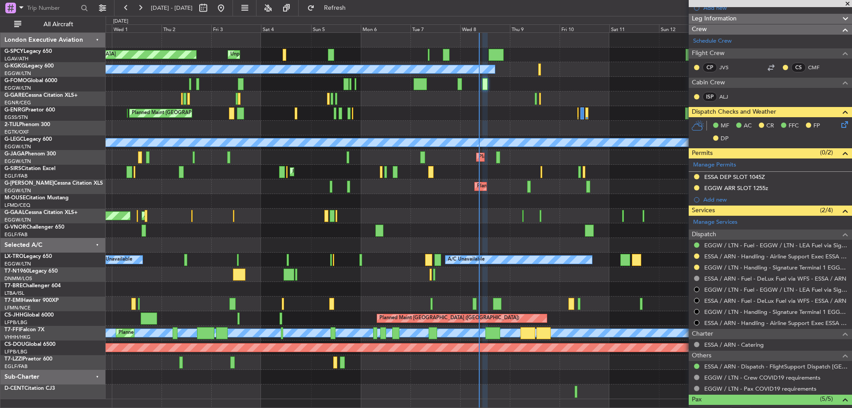
scroll to position [133, 0]
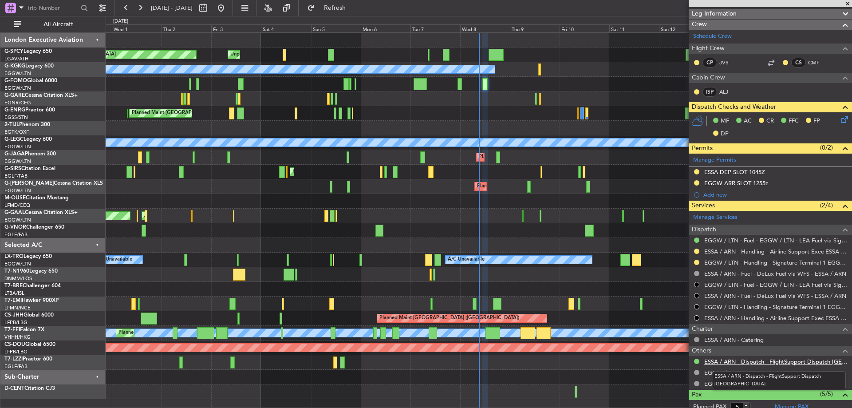
click at [730, 362] on link "ESSA / ARN - Dispatch - FlightSupport Dispatch [GEOGRAPHIC_DATA]" at bounding box center [775, 362] width 143 height 8
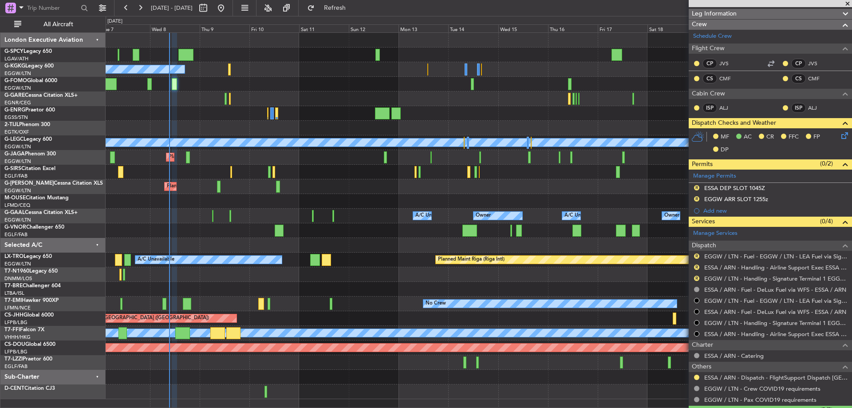
click at [317, 175] on div "Unplanned Maint Bremen A/C Unavailable Istanbul (Ataturk) A/C Unavailable Londo…" at bounding box center [479, 216] width 746 height 366
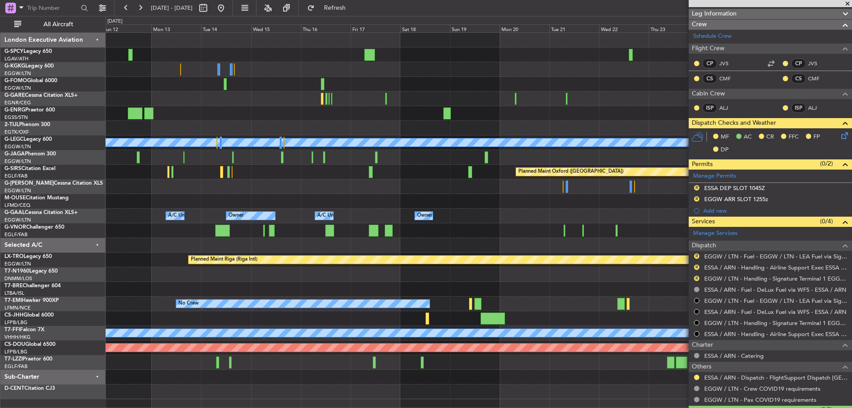
click at [321, 165] on div "A/C Unavailable Istanbul (Ataturk) A/C Unavailable London (Luton) Planned Maint…" at bounding box center [479, 216] width 746 height 366
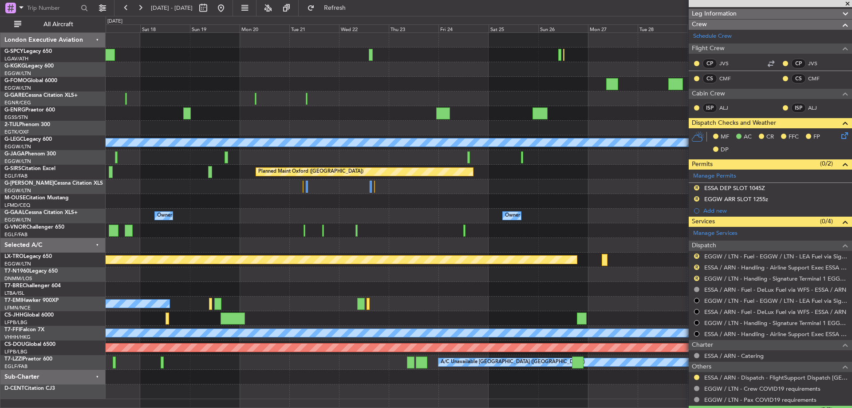
click at [301, 170] on div "A/C Unavailable London (Luton) Planned Maint Oxford (Kidlington) Planned Maint …" at bounding box center [479, 216] width 746 height 366
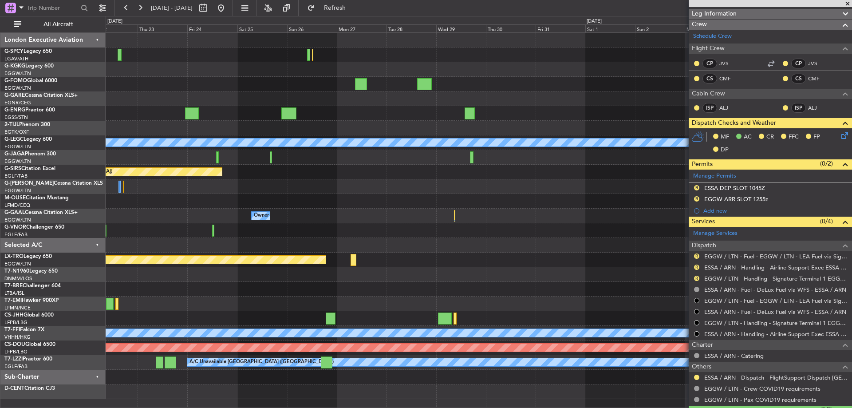
click at [318, 188] on div "A/C Unavailable London (Luton) Planned Maint Oxford (Kidlington) Planned Maint …" at bounding box center [479, 216] width 746 height 366
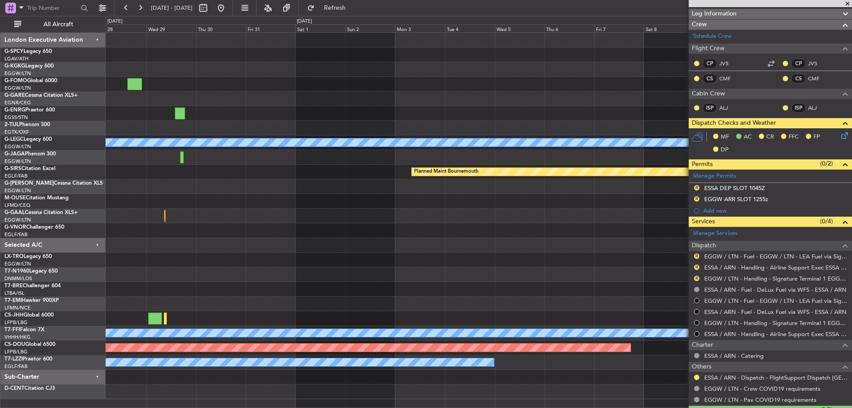
click at [292, 245] on div "A/C Unavailable London (Luton) Planned Maint Bournemouth Planned Maint Bournemo…" at bounding box center [479, 216] width 746 height 366
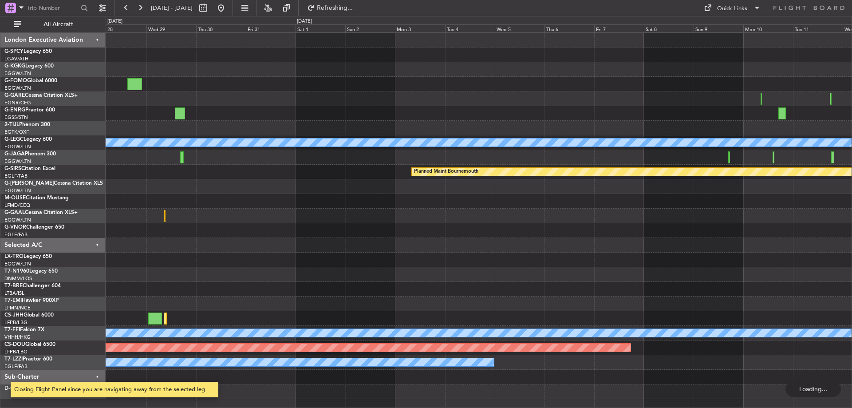
scroll to position [0, 0]
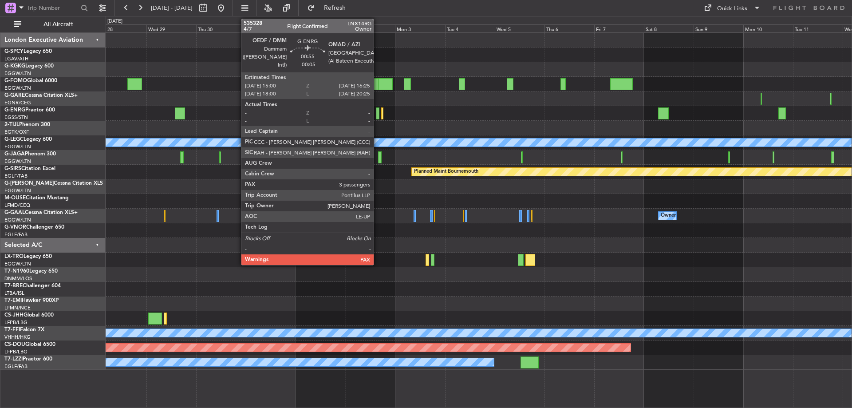
click at [378, 115] on div at bounding box center [377, 113] width 3 height 12
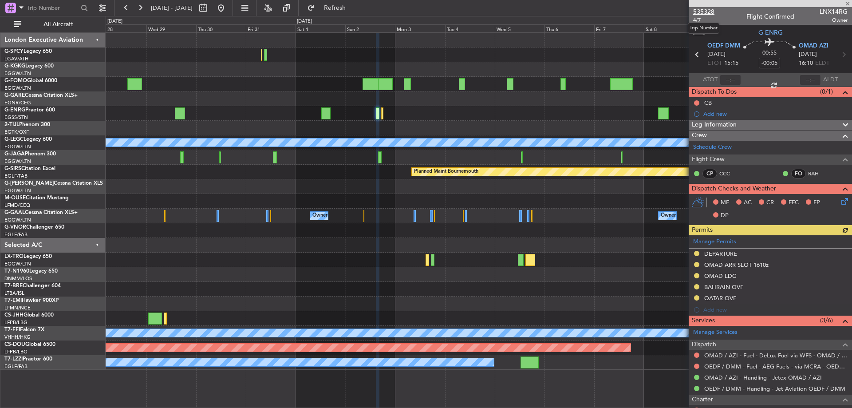
click at [702, 13] on span "535328" at bounding box center [703, 11] width 21 height 9
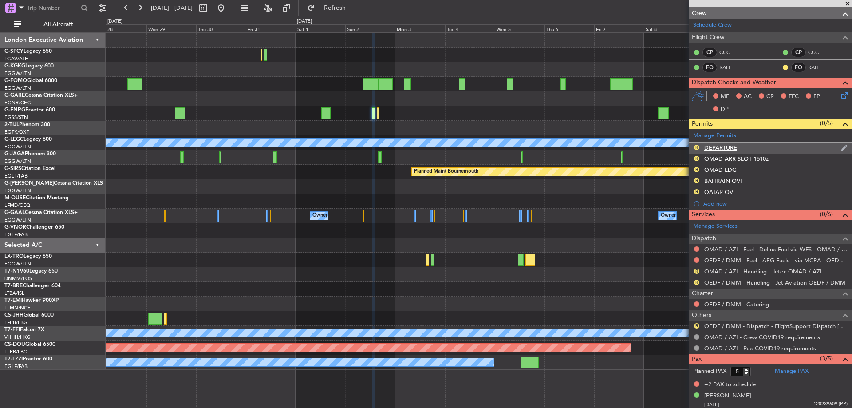
scroll to position [133, 0]
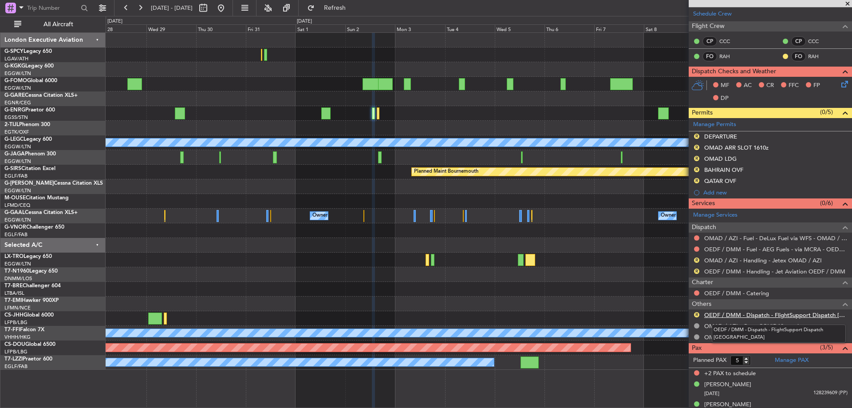
click at [735, 314] on link "OEDF / DMM - Dispatch - FlightSupport Dispatch UK" at bounding box center [775, 315] width 143 height 8
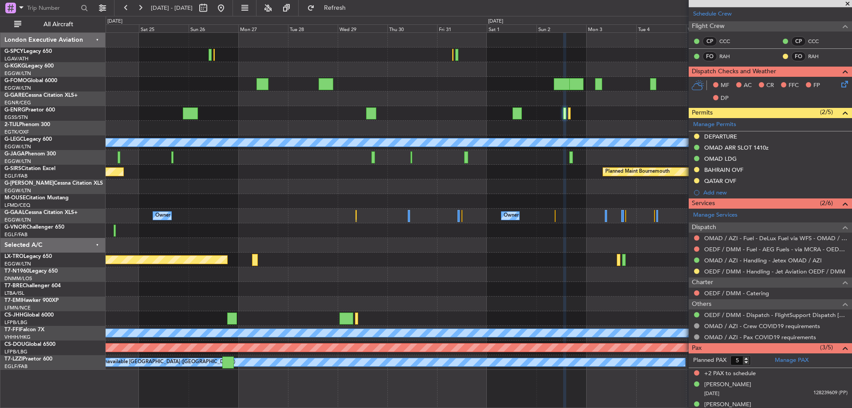
click at [536, 284] on div "A/C Unavailable London (Luton) Planned Maint Bournemouth Planned Maint Bournemo…" at bounding box center [479, 201] width 746 height 337
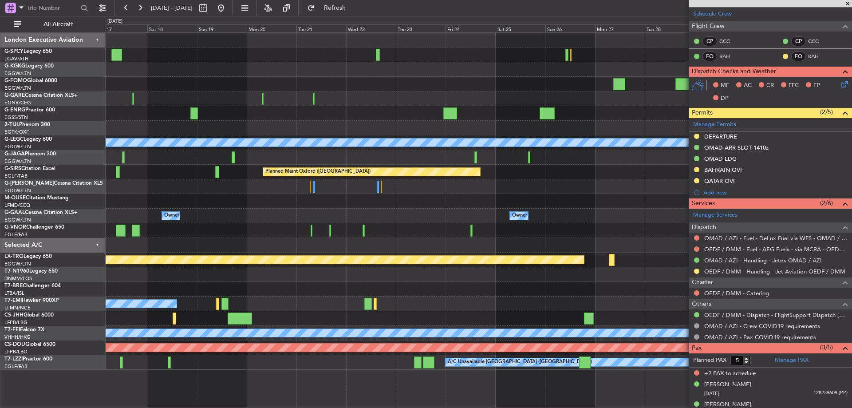
click at [653, 285] on div "A/C Unavailable [GEOGRAPHIC_DATA] ([GEOGRAPHIC_DATA]) Planned Maint [GEOGRAPHIC…" at bounding box center [479, 201] width 746 height 337
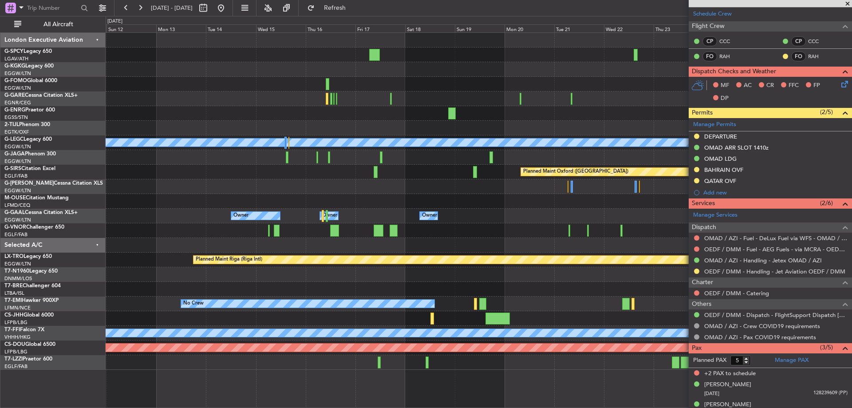
click at [595, 252] on div "A/C Unavailable Istanbul (Ataturk) A/C Unavailable London (Luton) Planned Maint…" at bounding box center [479, 201] width 746 height 337
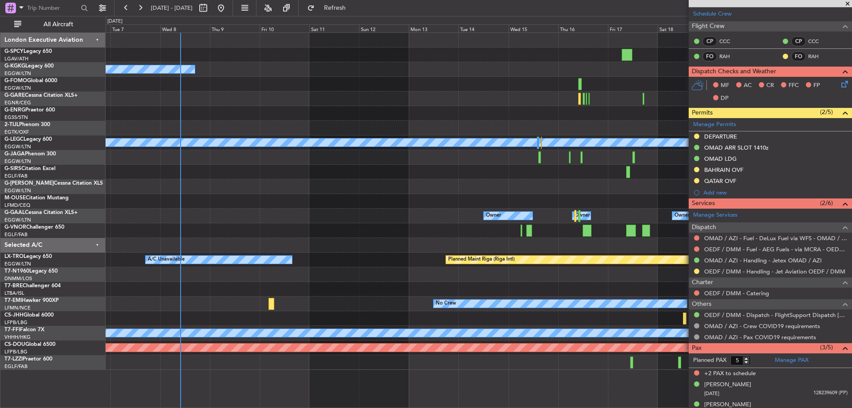
click at [613, 226] on div "A/C Unavailable Istanbul (Ataturk) A/C Unavailable London (Luton) Planned Maint…" at bounding box center [479, 201] width 746 height 337
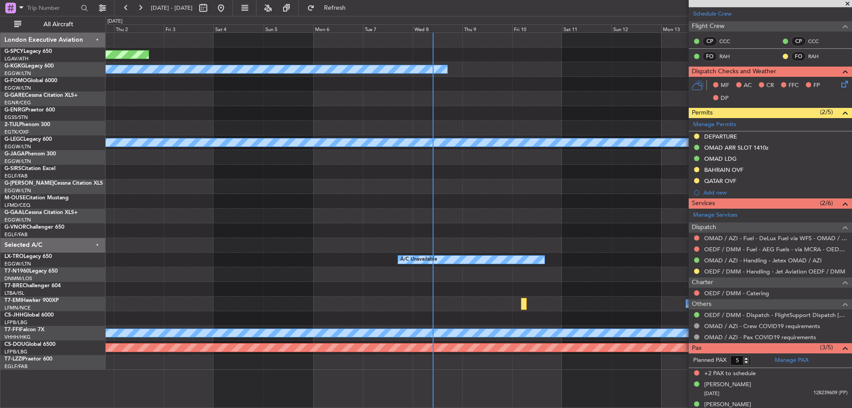
click at [585, 229] on div at bounding box center [479, 230] width 746 height 15
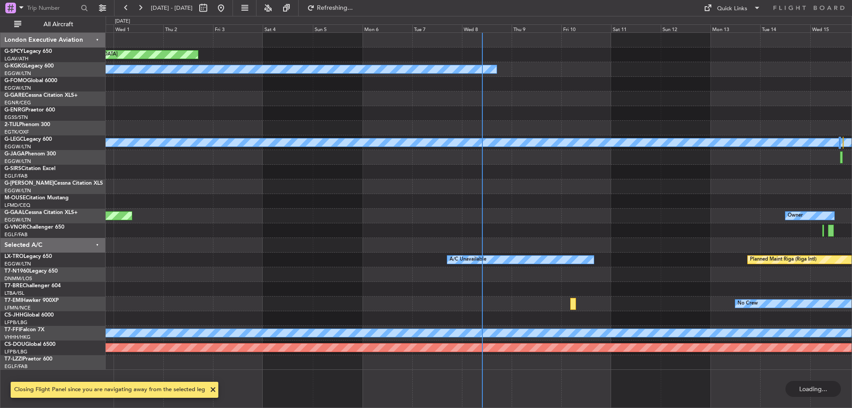
scroll to position [0, 0]
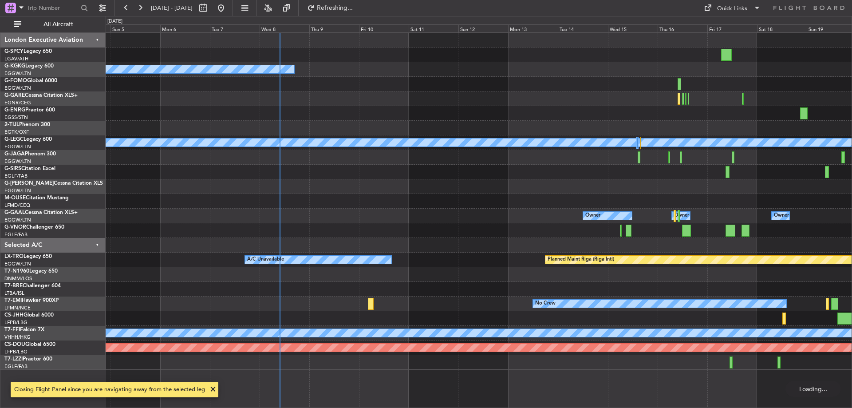
click at [304, 278] on div at bounding box center [479, 274] width 746 height 15
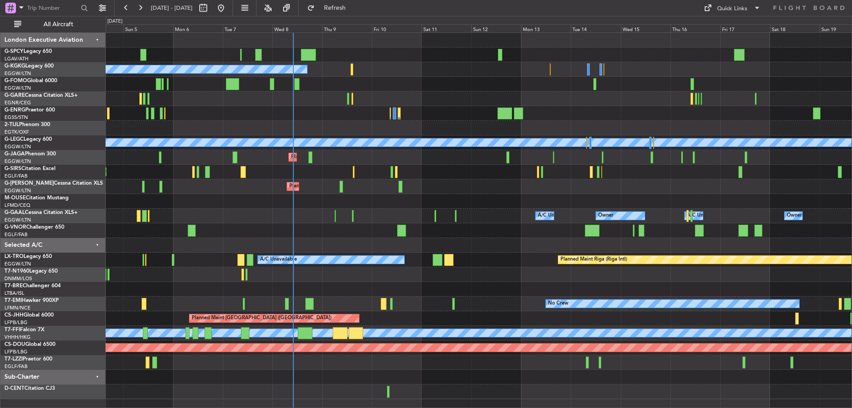
click at [319, 225] on div "Unplanned Maint Bremen Planned Maint Bremen A/C Unavailable Istanbul (Ataturk) …" at bounding box center [479, 216] width 746 height 366
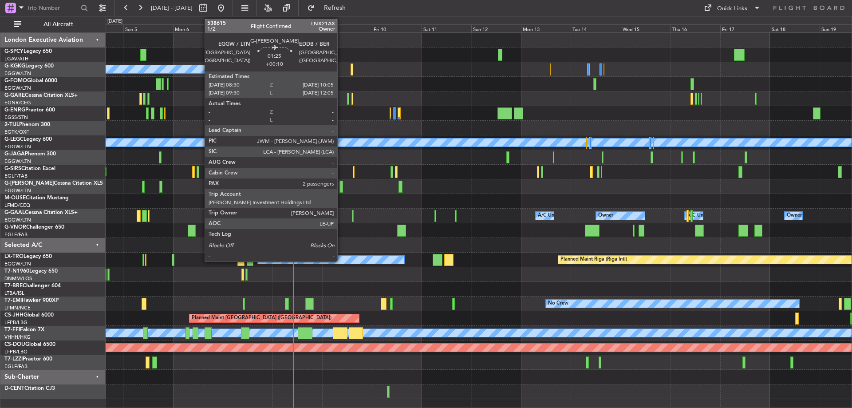
click at [341, 189] on div at bounding box center [342, 187] width 4 height 12
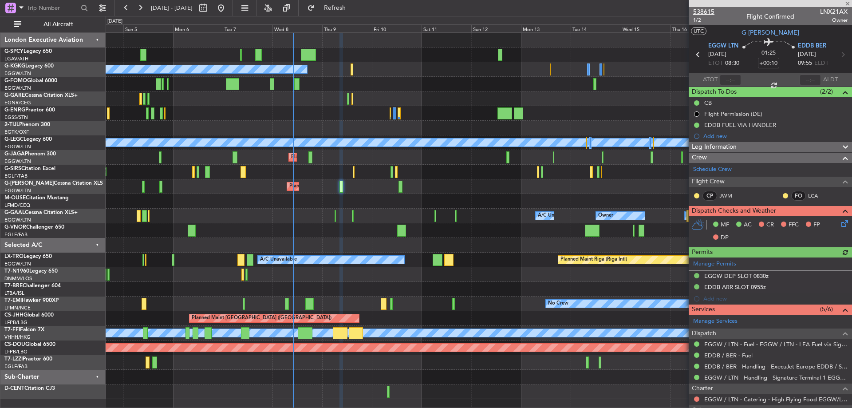
click at [701, 11] on span "538615" at bounding box center [703, 11] width 21 height 9
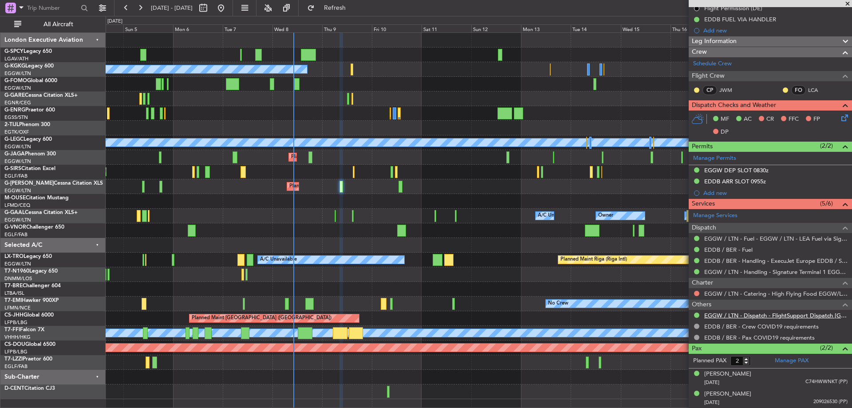
click at [763, 314] on link "EGGW / LTN - Dispatch - FlightSupport Dispatch [GEOGRAPHIC_DATA]" at bounding box center [775, 316] width 143 height 8
click at [344, 14] on button "Refresh" at bounding box center [329, 8] width 53 height 14
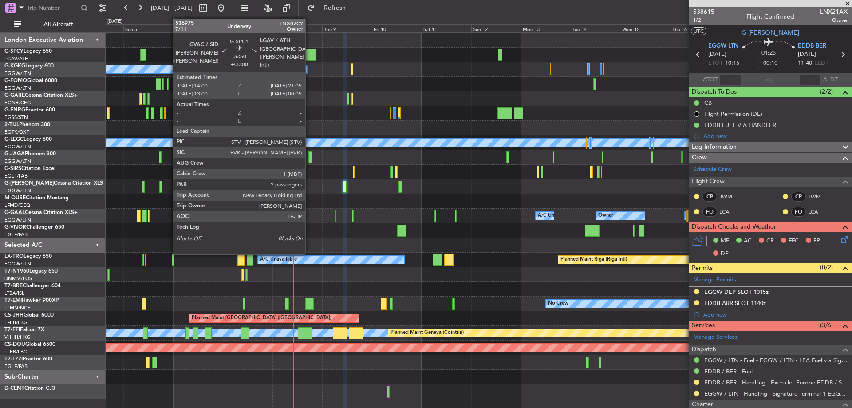
click at [309, 54] on div at bounding box center [308, 55] width 15 height 12
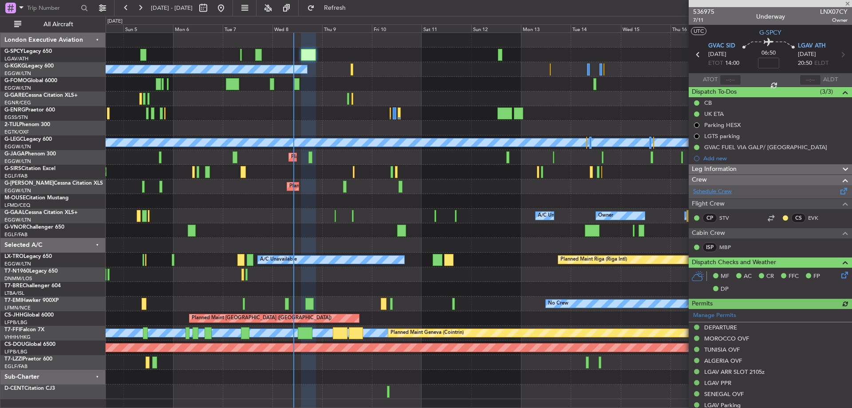
click at [715, 190] on link "Schedule Crew" at bounding box center [712, 191] width 39 height 9
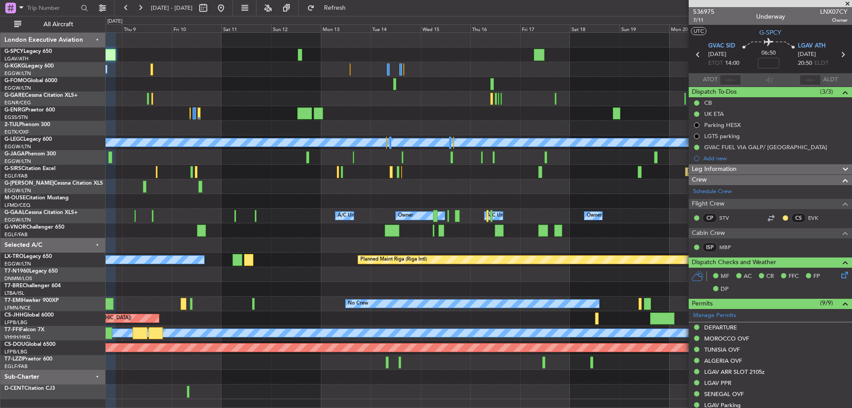
click at [185, 288] on div "A/C Unavailable [GEOGRAPHIC_DATA] (Ataturk) A/C Unavailable [GEOGRAPHIC_DATA] (…" at bounding box center [479, 216] width 746 height 366
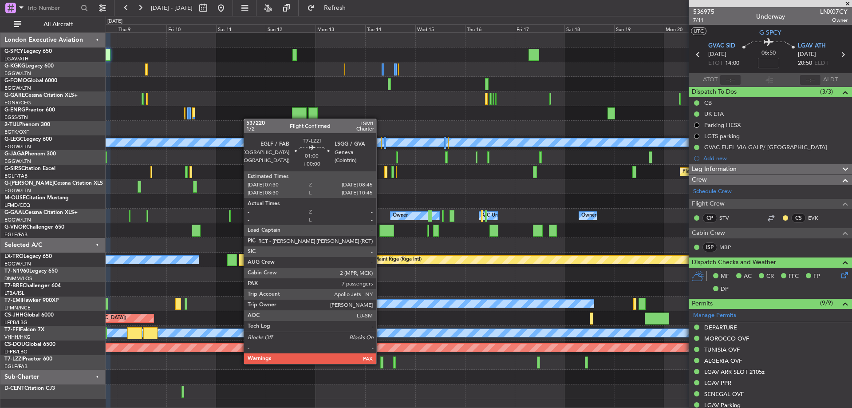
click at [380, 363] on div at bounding box center [381, 362] width 3 height 12
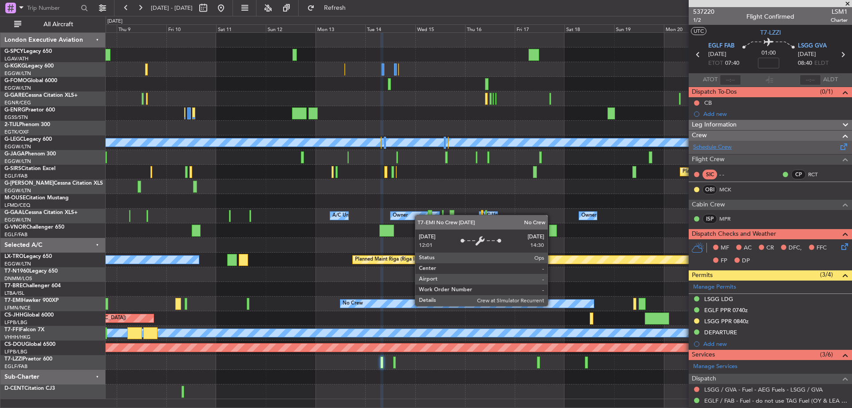
click at [727, 146] on link "Schedule Crew" at bounding box center [712, 147] width 39 height 9
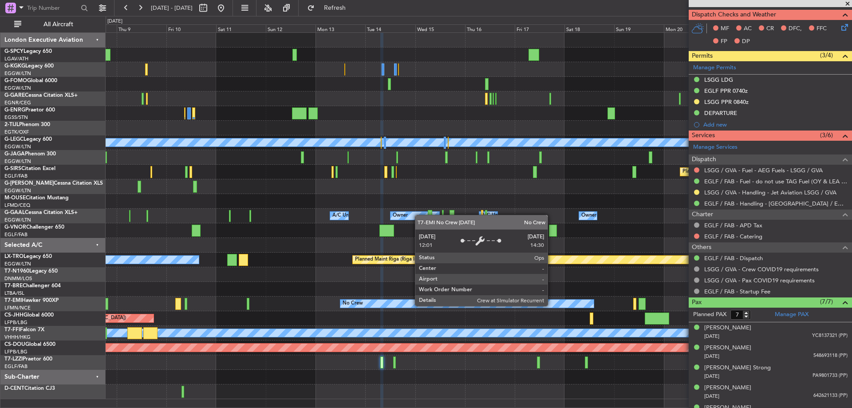
scroll to position [222, 0]
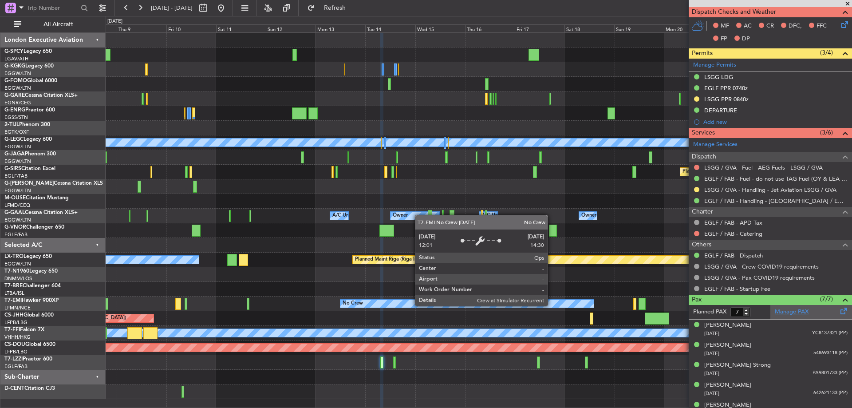
click at [782, 308] on link "Manage PAX" at bounding box center [792, 312] width 34 height 9
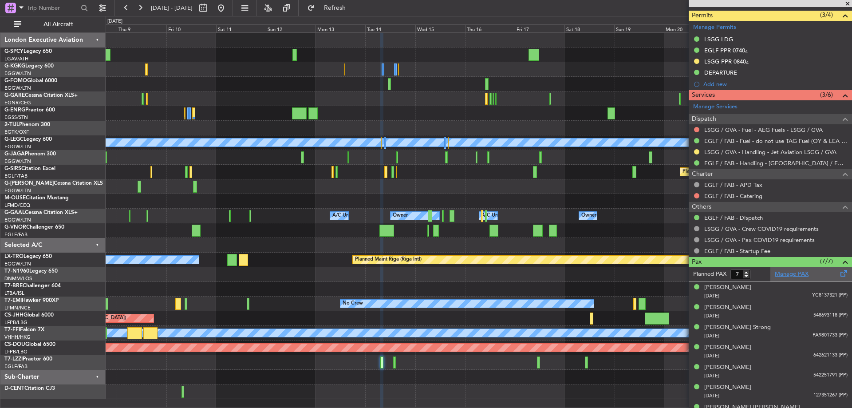
scroll to position [266, 0]
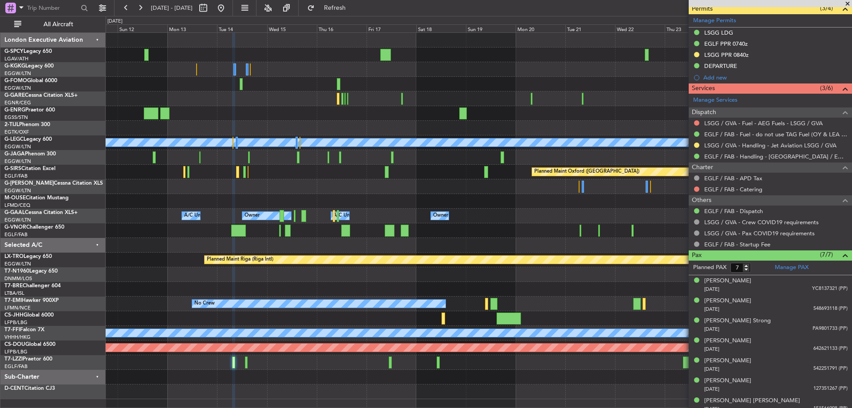
click at [310, 362] on div "A/C Unavailable [GEOGRAPHIC_DATA] ([GEOGRAPHIC_DATA])" at bounding box center [479, 362] width 746 height 15
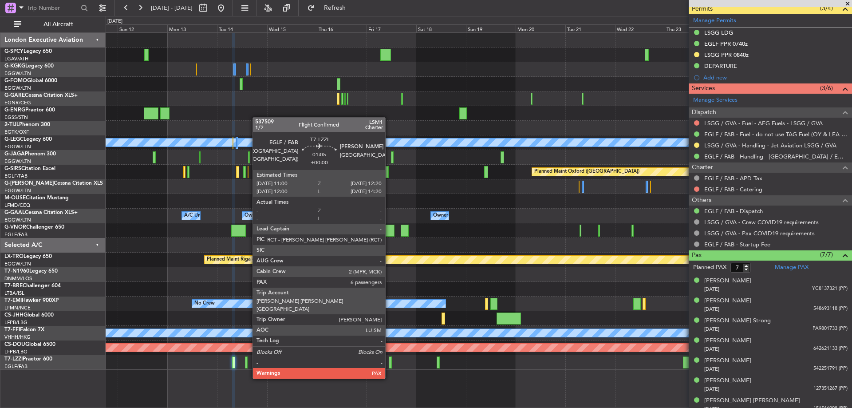
click at [389, 362] on div at bounding box center [390, 362] width 3 height 12
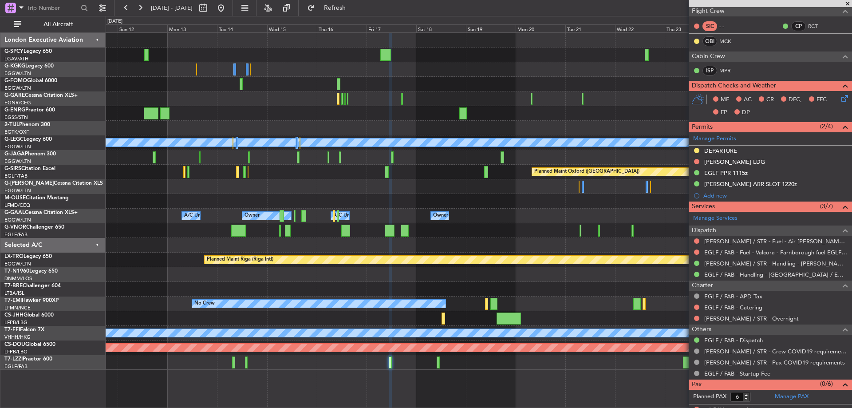
scroll to position [155, 0]
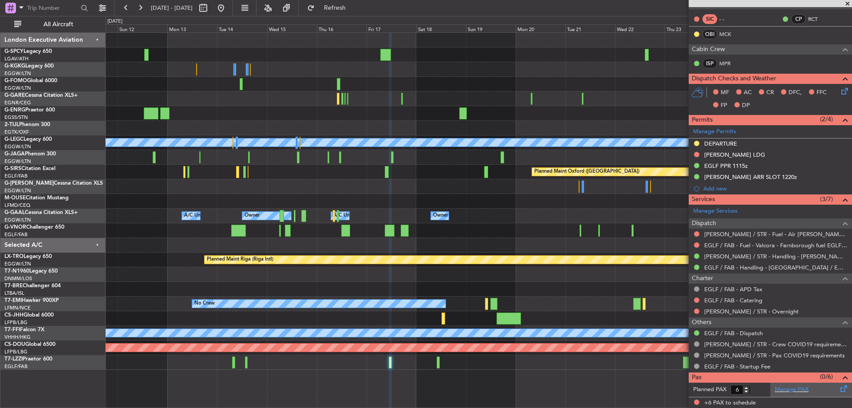
click at [792, 384] on div "Manage PAX" at bounding box center [811, 390] width 82 height 14
click at [788, 389] on link "Manage PAX" at bounding box center [792, 389] width 34 height 9
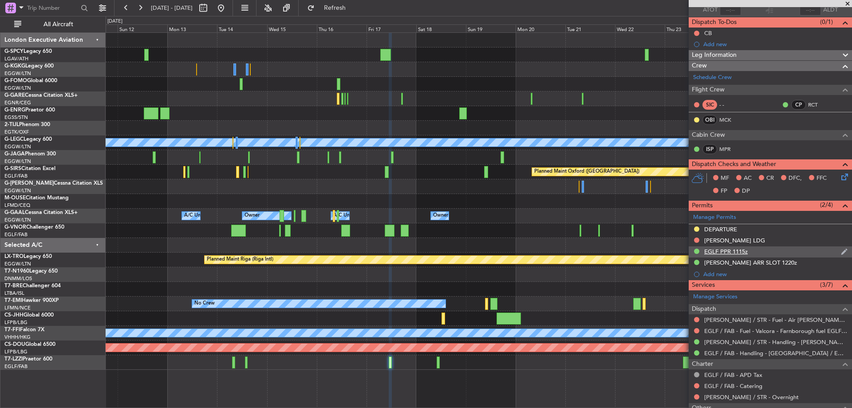
scroll to position [67, 0]
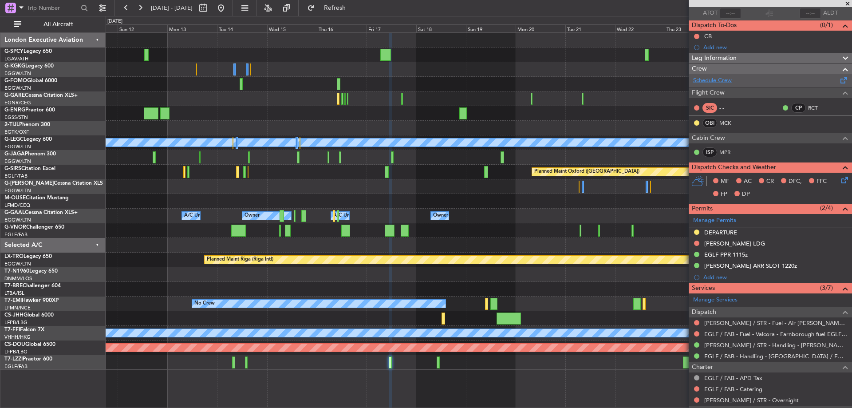
click at [725, 81] on link "Schedule Crew" at bounding box center [712, 80] width 39 height 9
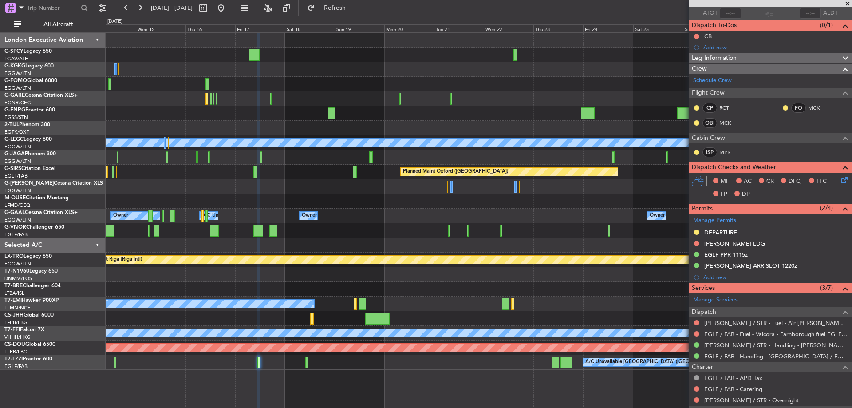
click at [447, 208] on div at bounding box center [479, 201] width 746 height 15
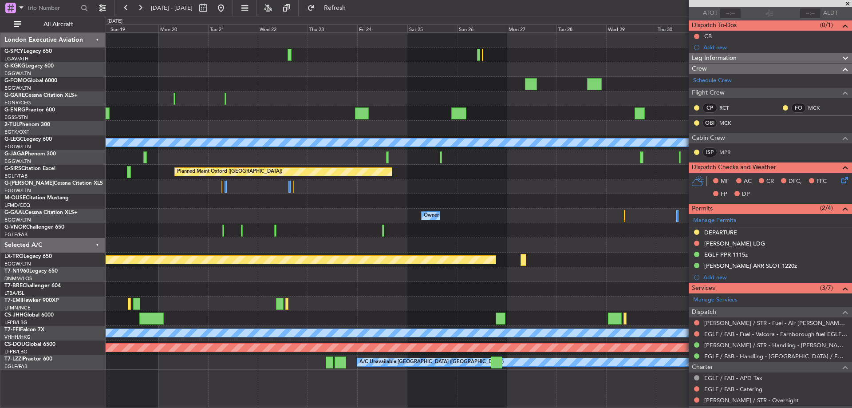
click at [367, 217] on div "A/C Unavailable [GEOGRAPHIC_DATA] ([GEOGRAPHIC_DATA]) Planned Maint [GEOGRAPHIC…" at bounding box center [479, 201] width 746 height 337
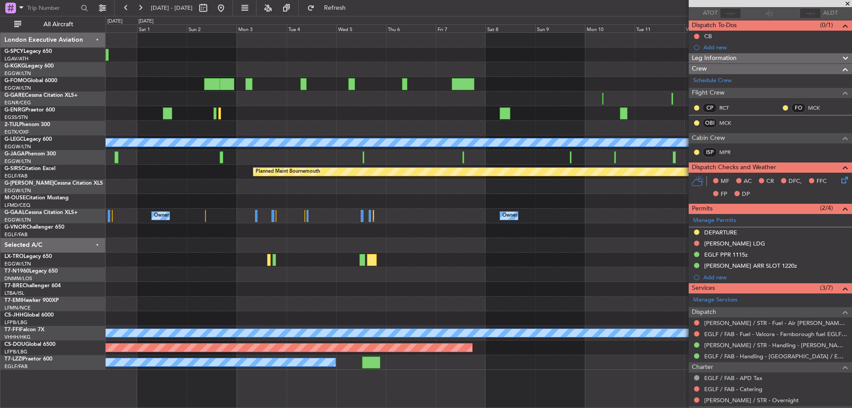
click at [427, 246] on div at bounding box center [479, 245] width 746 height 15
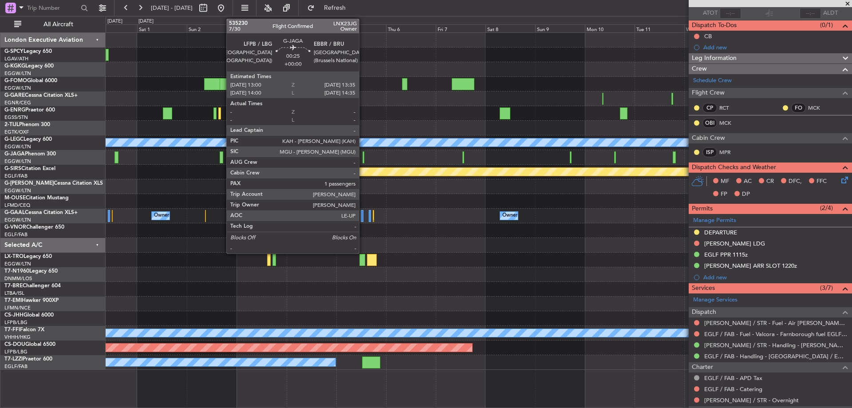
click at [363, 158] on div at bounding box center [363, 157] width 1 height 12
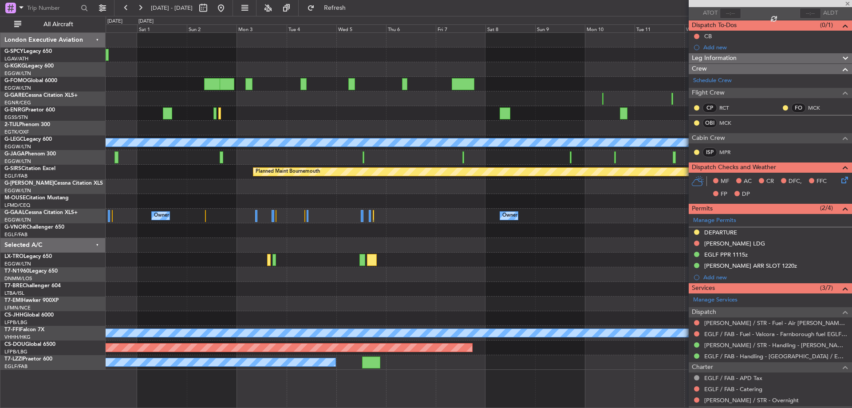
type input "1"
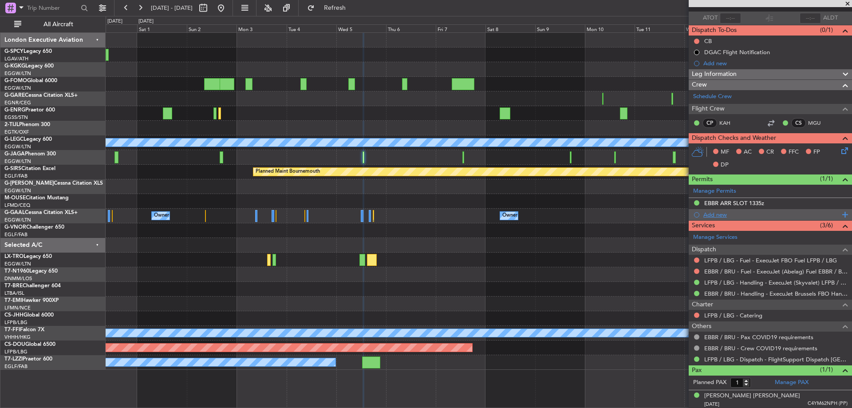
scroll to position [63, 0]
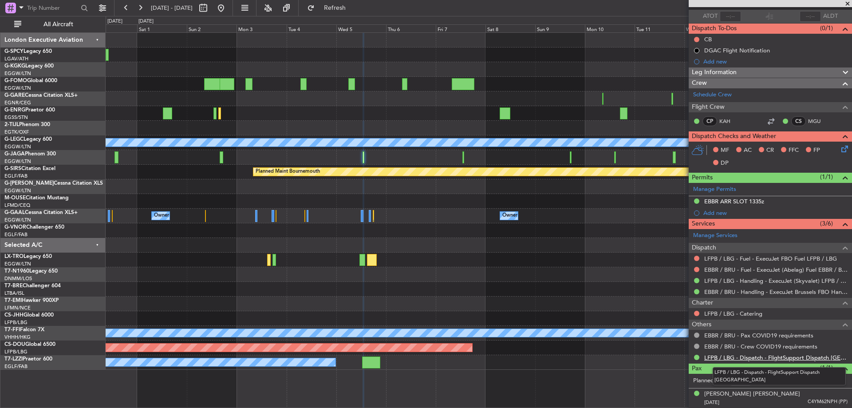
click at [731, 356] on link "LFPB / LBG - Dispatch - FlightSupport Dispatch [GEOGRAPHIC_DATA]" at bounding box center [775, 358] width 143 height 8
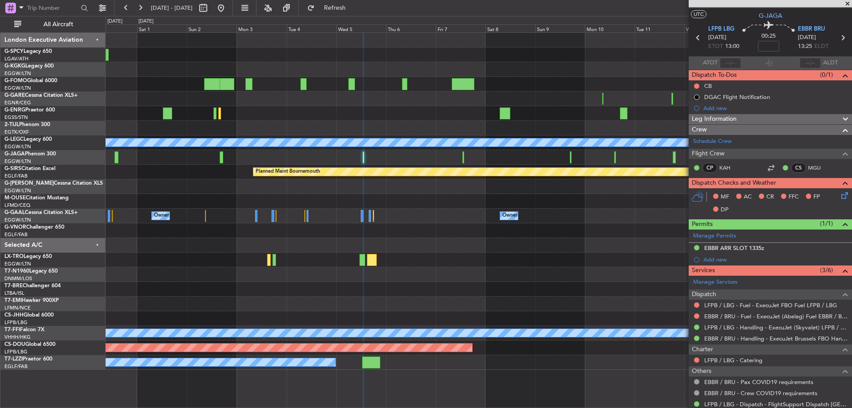
scroll to position [0, 0]
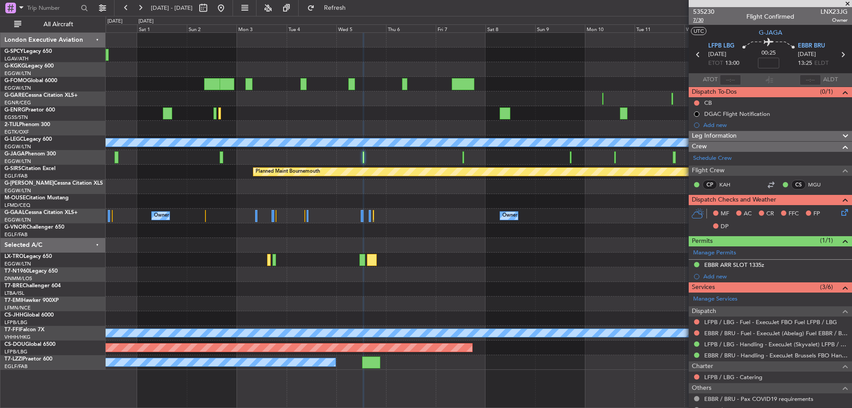
click at [696, 20] on span "7/30" at bounding box center [703, 20] width 21 height 8
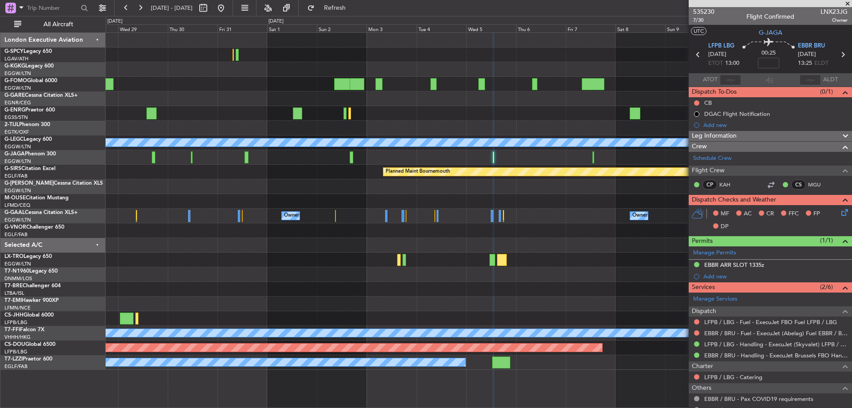
click at [447, 251] on div at bounding box center [479, 245] width 746 height 15
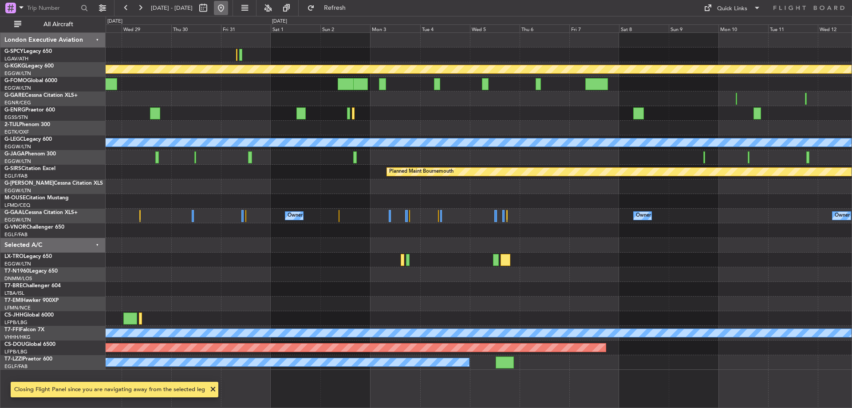
click at [228, 8] on button at bounding box center [221, 8] width 14 height 14
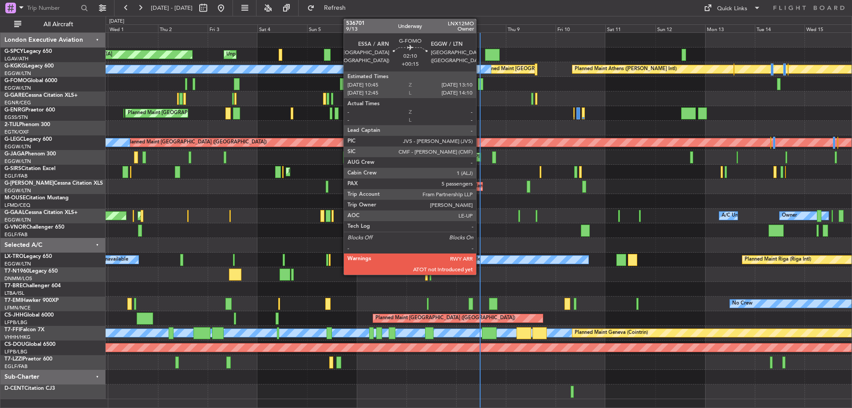
click at [480, 80] on div at bounding box center [480, 84] width 5 height 12
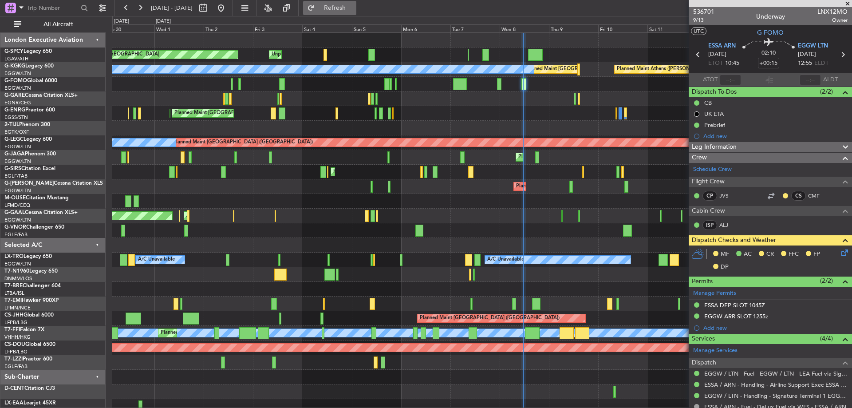
drag, startPoint x: 365, startPoint y: 10, endPoint x: 358, endPoint y: 8, distance: 7.3
click at [354, 10] on span "Refresh" at bounding box center [334, 8] width 37 height 6
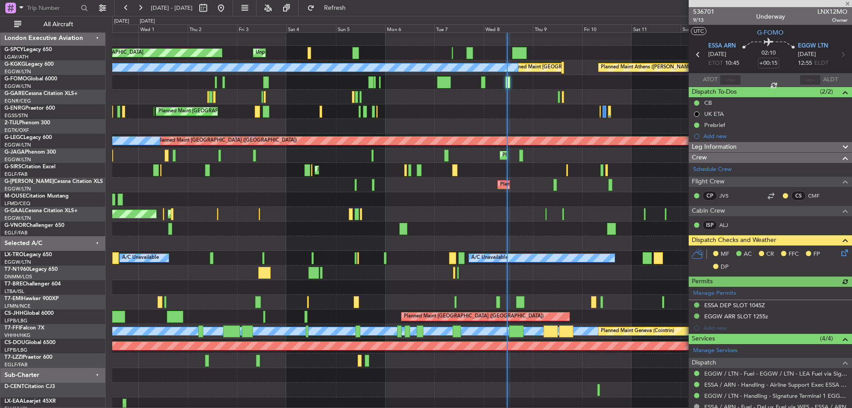
click at [540, 117] on div "Planned Maint [GEOGRAPHIC_DATA] ([GEOGRAPHIC_DATA]) Planned Maint [GEOGRAPHIC_D…" at bounding box center [481, 111] width 739 height 15
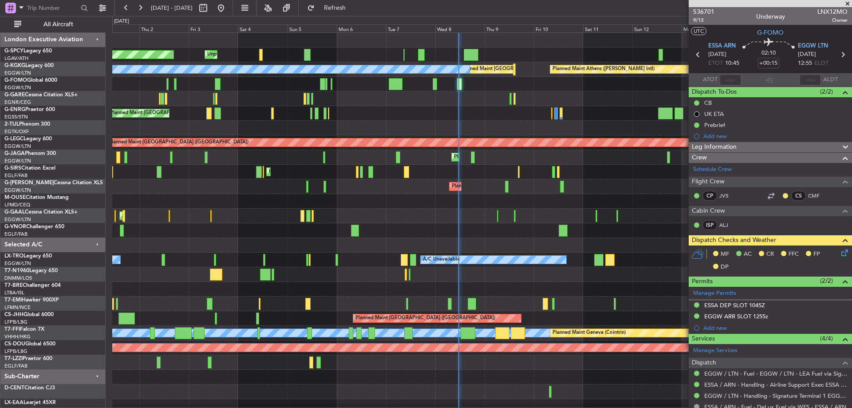
scroll to position [0, 0]
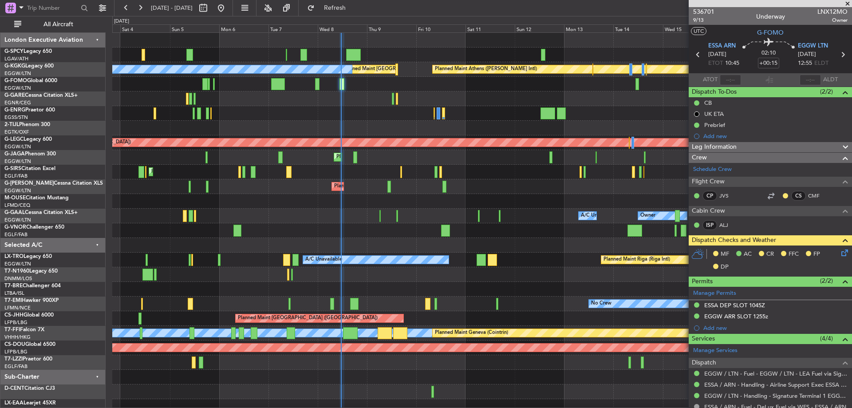
click at [390, 168] on div "Unplanned Maint [GEOGRAPHIC_DATA] Planned Maint [GEOGRAPHIC_DATA] Unplanned Mai…" at bounding box center [481, 223] width 739 height 381
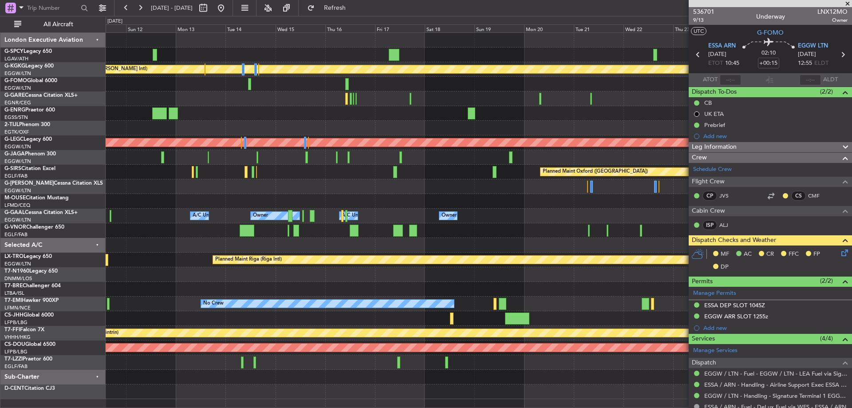
click at [380, 157] on div "Planned Maint [GEOGRAPHIC_DATA] ([GEOGRAPHIC_DATA])" at bounding box center [479, 157] width 746 height 15
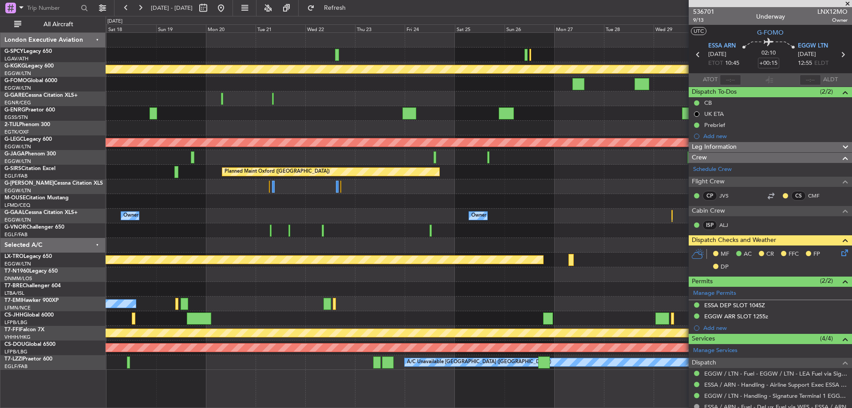
click at [318, 158] on div at bounding box center [479, 157] width 746 height 15
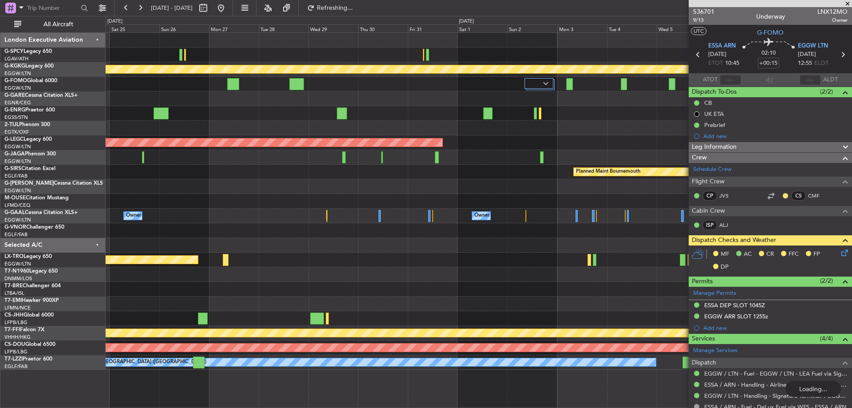
click at [473, 167] on div "Planned Maint Athens ([PERSON_NAME] Intl) Planned Maint [GEOGRAPHIC_DATA] ([GEO…" at bounding box center [479, 201] width 746 height 337
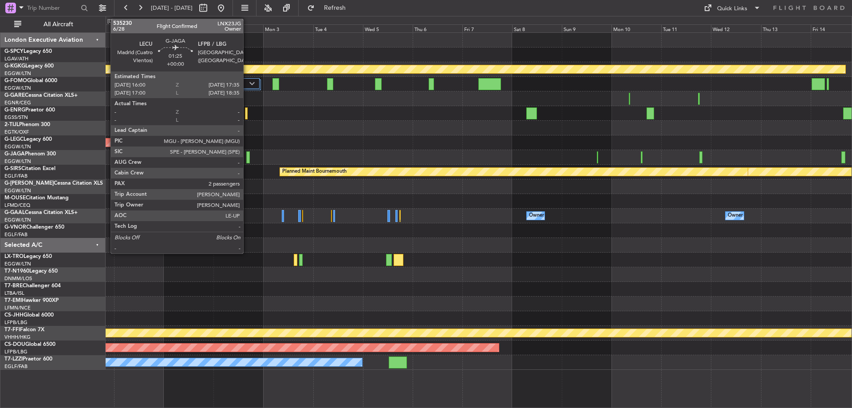
click at [247, 158] on div at bounding box center [248, 157] width 4 height 12
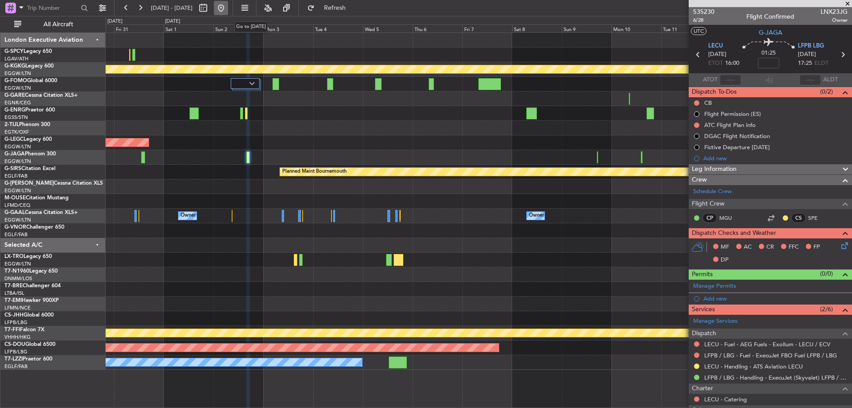
click at [228, 4] on button at bounding box center [221, 8] width 14 height 14
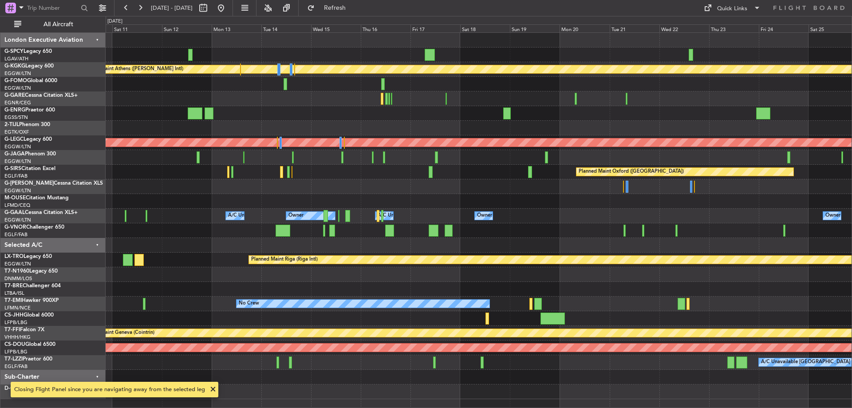
click at [154, 165] on div "Planned Maint Athens ([PERSON_NAME] Intl) Unplanned Maint [GEOGRAPHIC_DATA] (At…" at bounding box center [479, 216] width 746 height 366
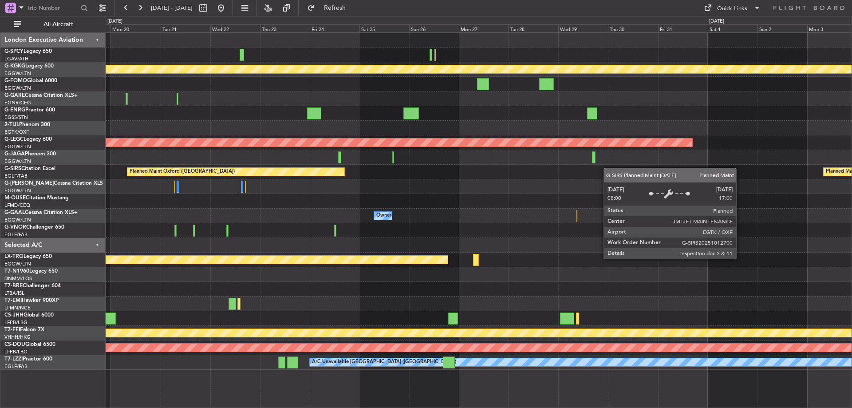
click at [251, 173] on div "Planned Maint Athens ([PERSON_NAME] Intl) Planned Maint [GEOGRAPHIC_DATA] ([GEO…" at bounding box center [479, 201] width 746 height 337
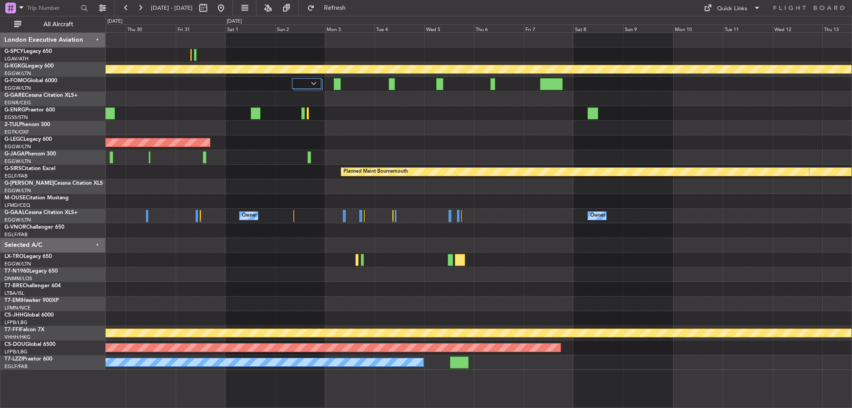
click at [288, 163] on div at bounding box center [479, 157] width 746 height 15
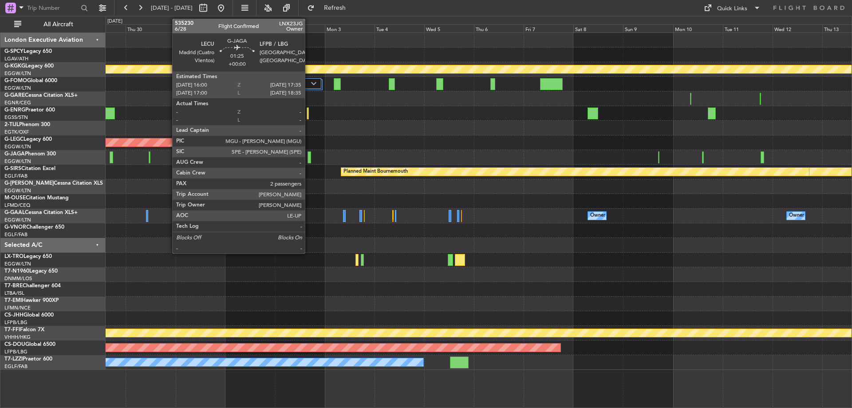
click at [309, 157] on div at bounding box center [310, 157] width 4 height 12
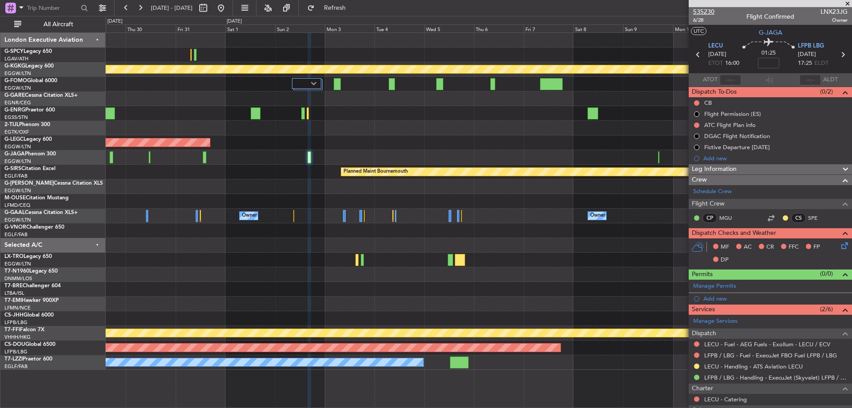
click at [707, 10] on span "535230" at bounding box center [703, 11] width 21 height 9
